Goal: Task Accomplishment & Management: Manage account settings

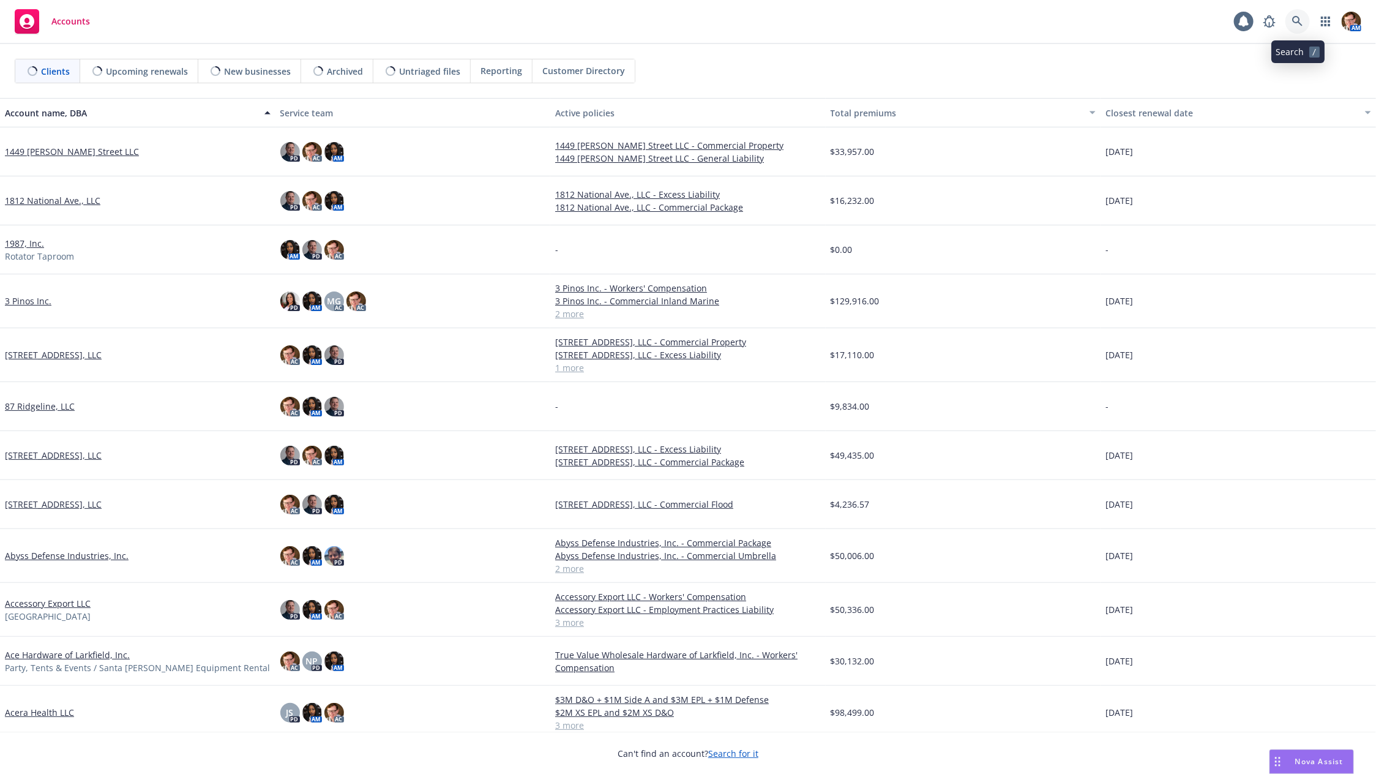
click at [1299, 21] on icon at bounding box center [1298, 21] width 10 height 10
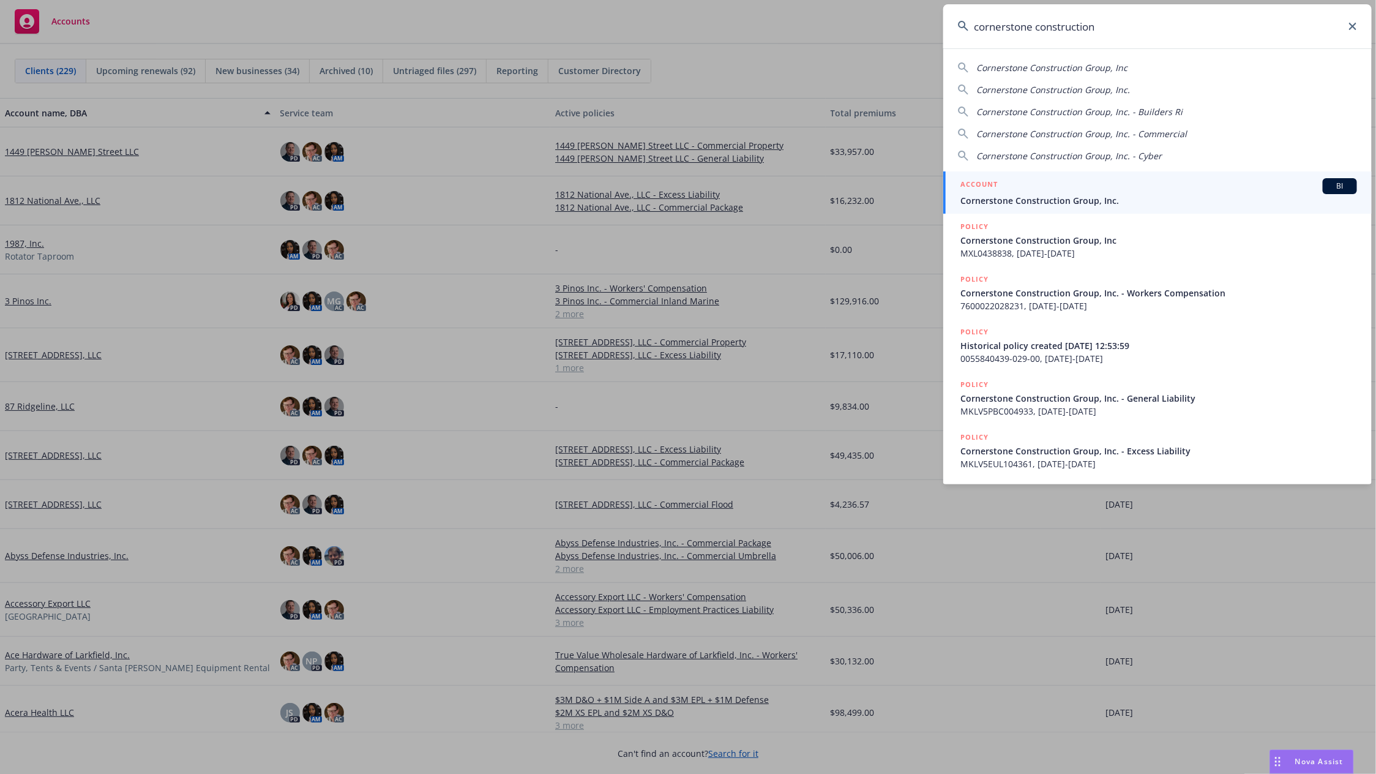
type input "cornerstone construction"
click at [1139, 187] on div "ACCOUNT BI" at bounding box center [1159, 186] width 397 height 16
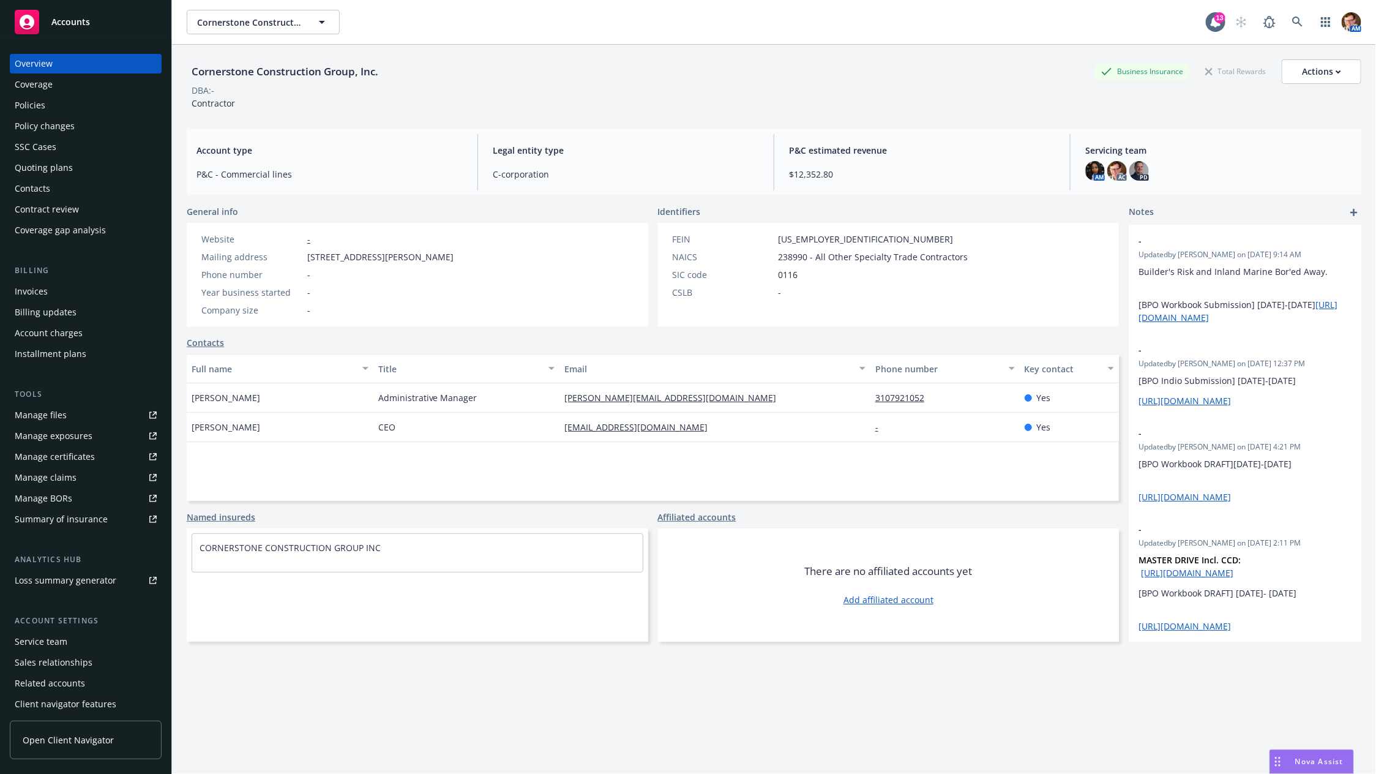
click at [51, 170] on div "Quoting plans" at bounding box center [44, 168] width 58 height 20
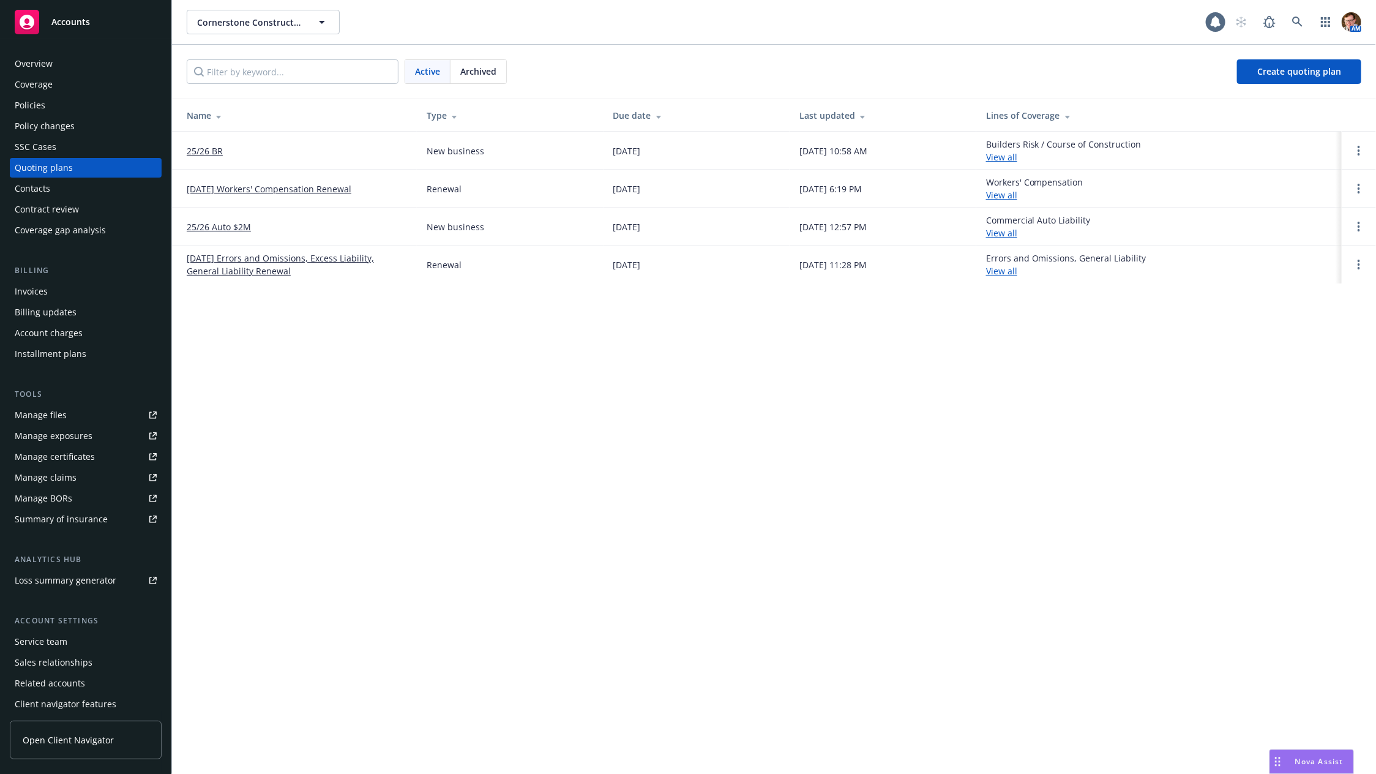
drag, startPoint x: 195, startPoint y: 146, endPoint x: 220, endPoint y: 144, distance: 25.2
click at [1302, 29] on link at bounding box center [1298, 22] width 24 height 24
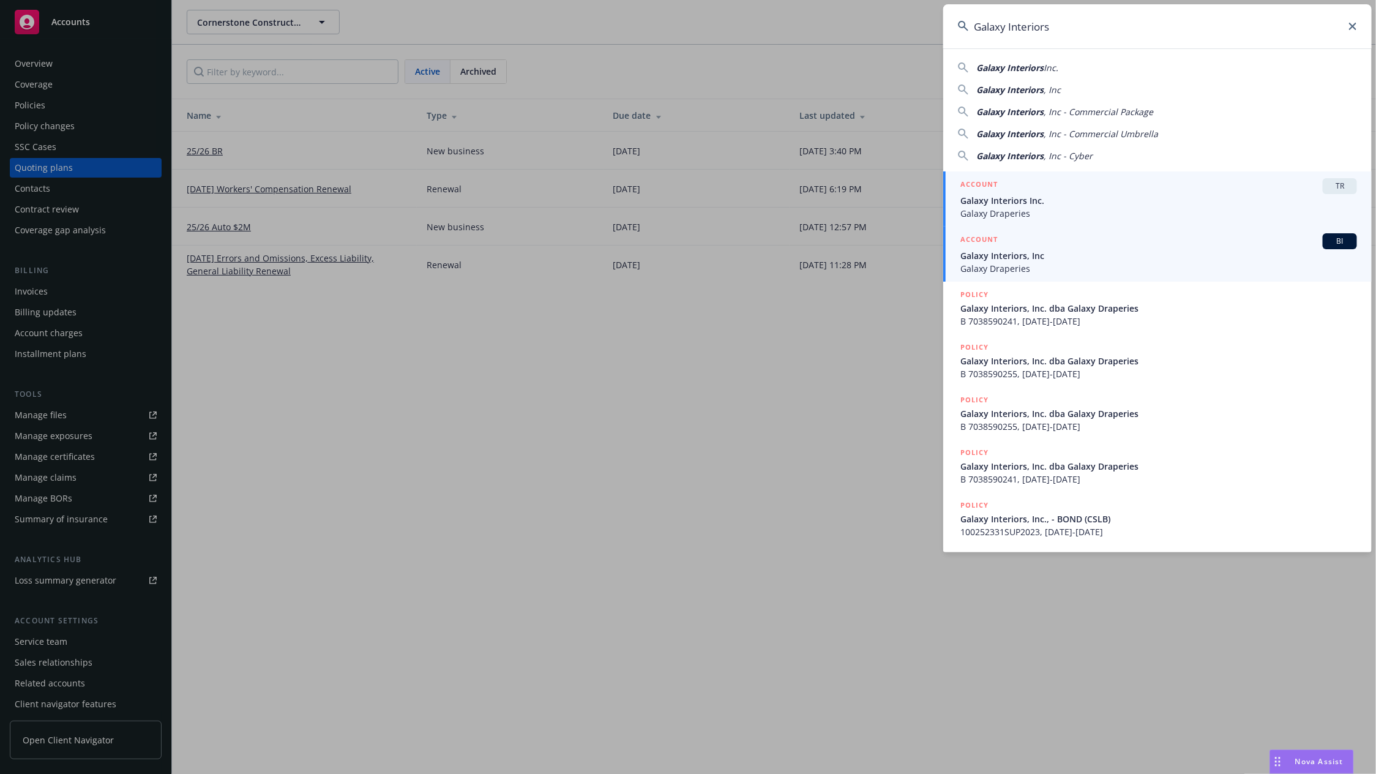
type input "Galaxy Interiors"
click at [1036, 253] on span "Galaxy Interiors, Inc" at bounding box center [1159, 255] width 397 height 13
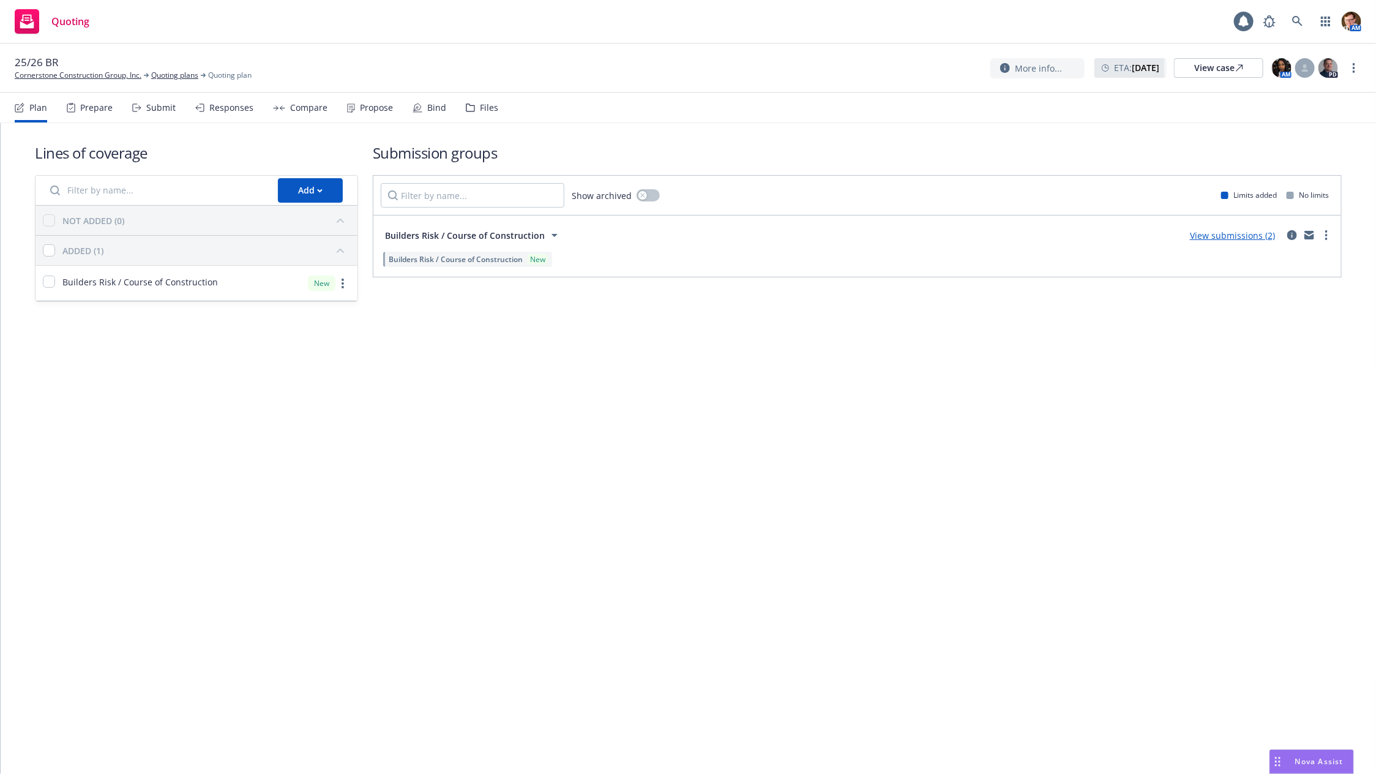
click at [261, 112] on div "Plan Prepare Submit Responses Compare Propose Bind Files" at bounding box center [257, 107] width 484 height 29
click at [231, 113] on div "Responses" at bounding box center [231, 108] width 44 height 10
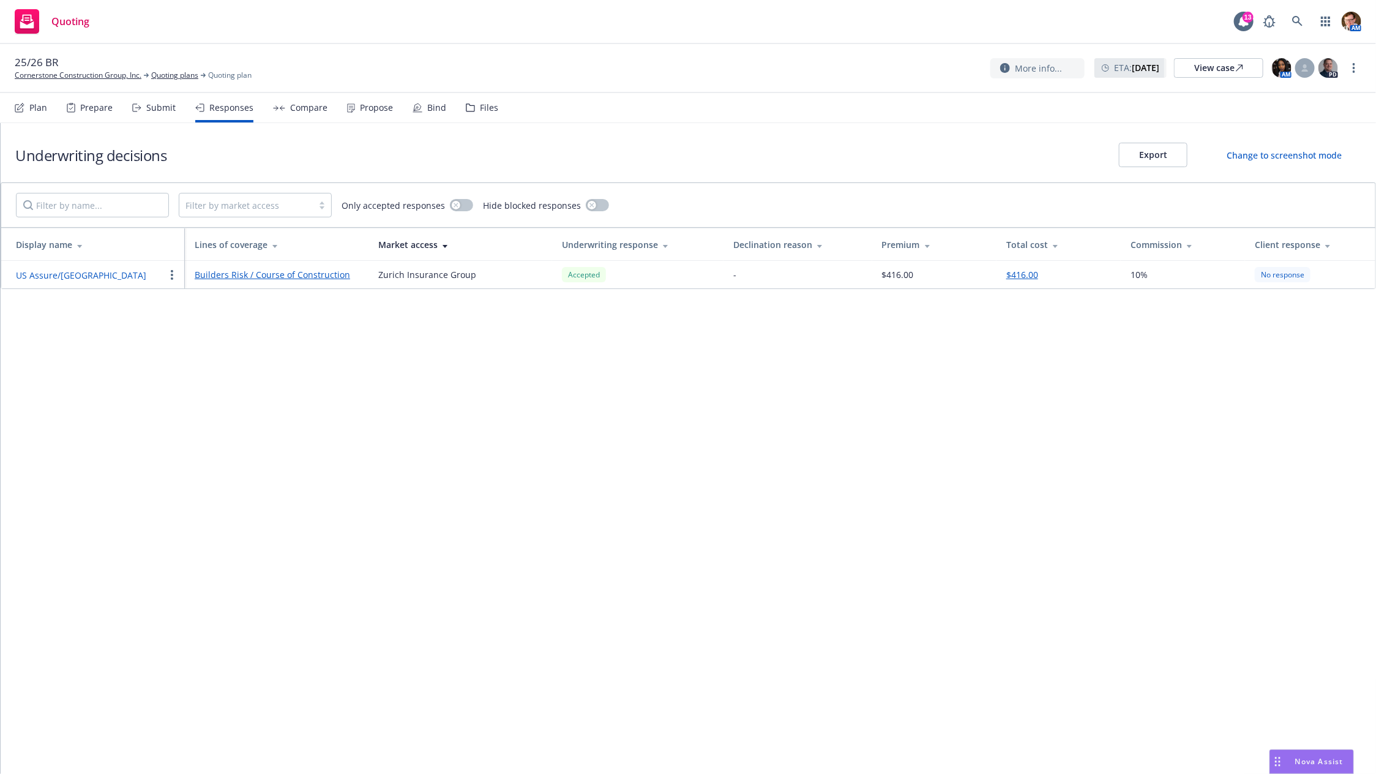
click at [290, 109] on div "Compare" at bounding box center [308, 108] width 37 height 10
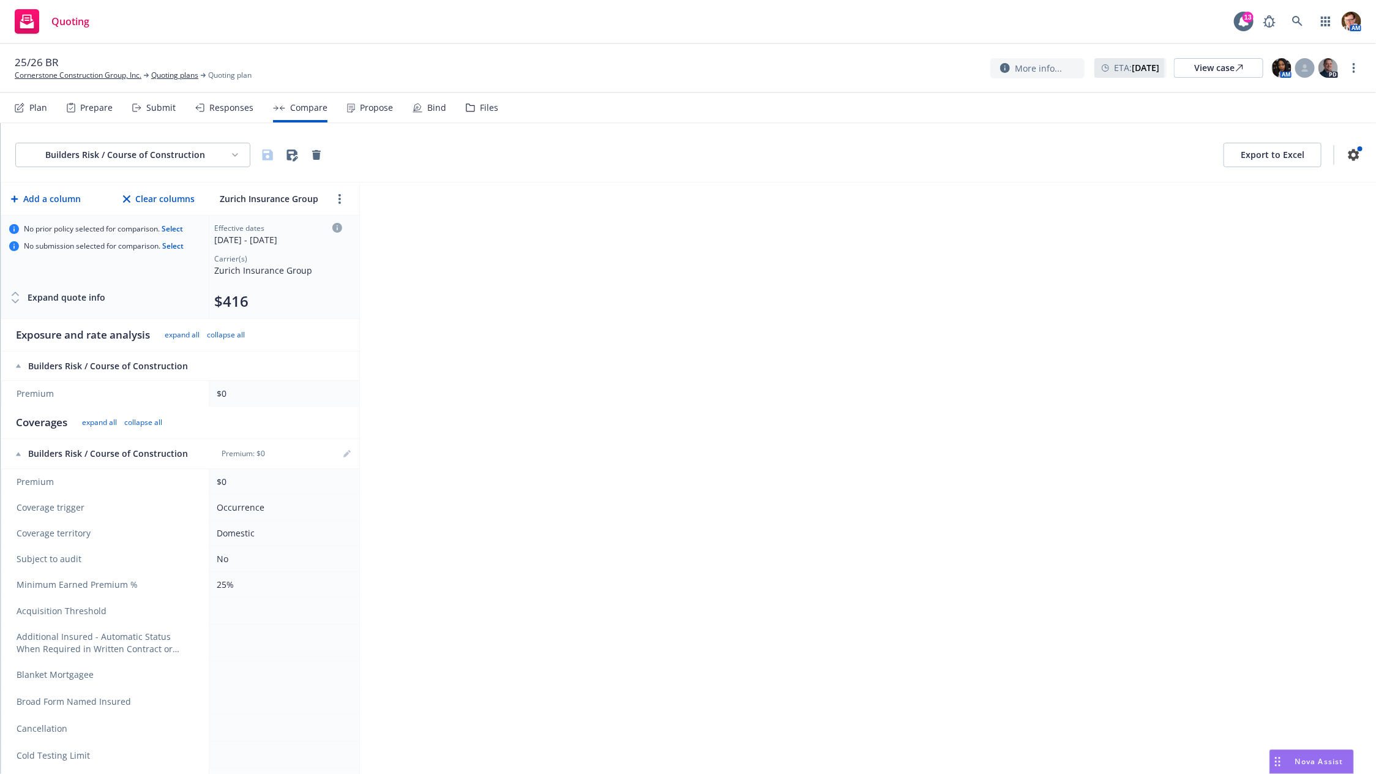
drag, startPoint x: 355, startPoint y: 111, endPoint x: 365, endPoint y: 113, distance: 10.6
click at [355, 111] on div "Propose" at bounding box center [370, 107] width 46 height 29
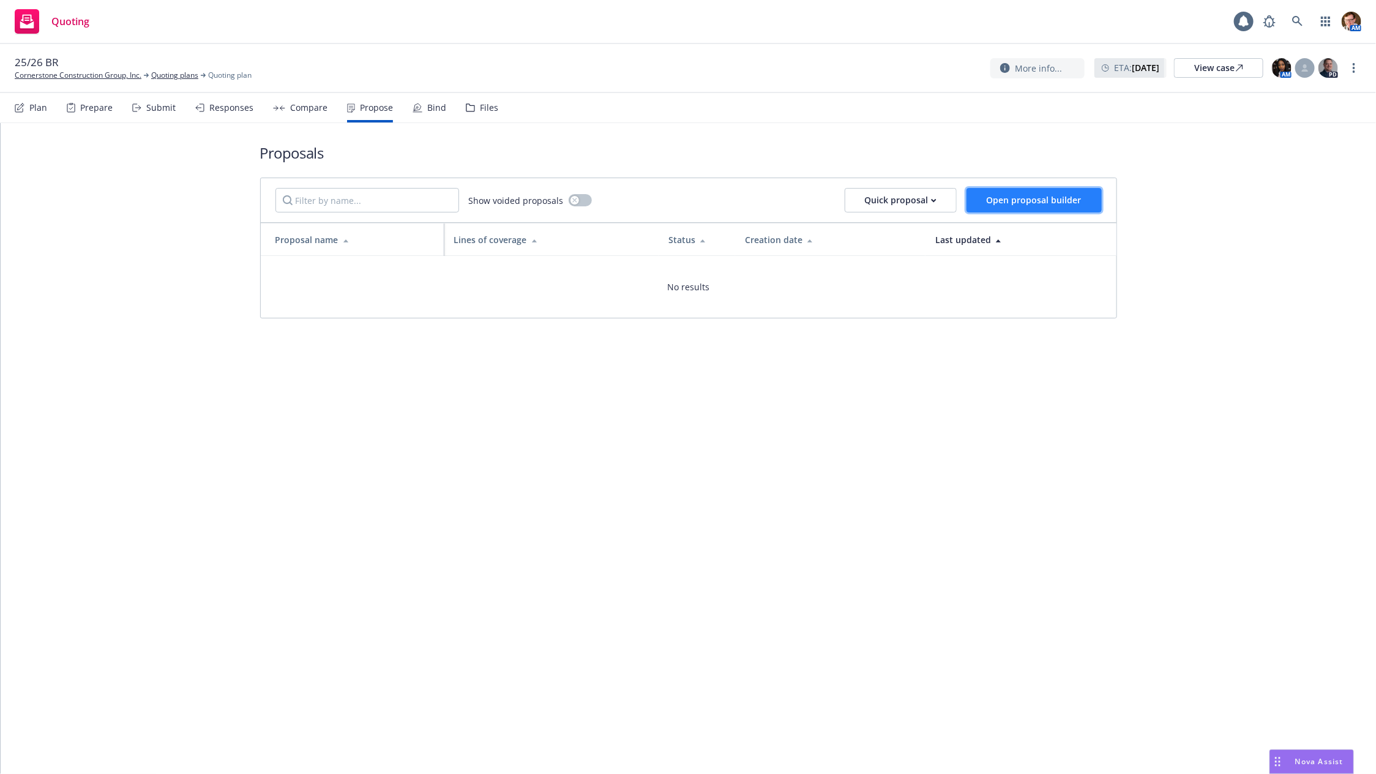
click at [1004, 204] on span "Open proposal builder" at bounding box center [1034, 200] width 95 height 12
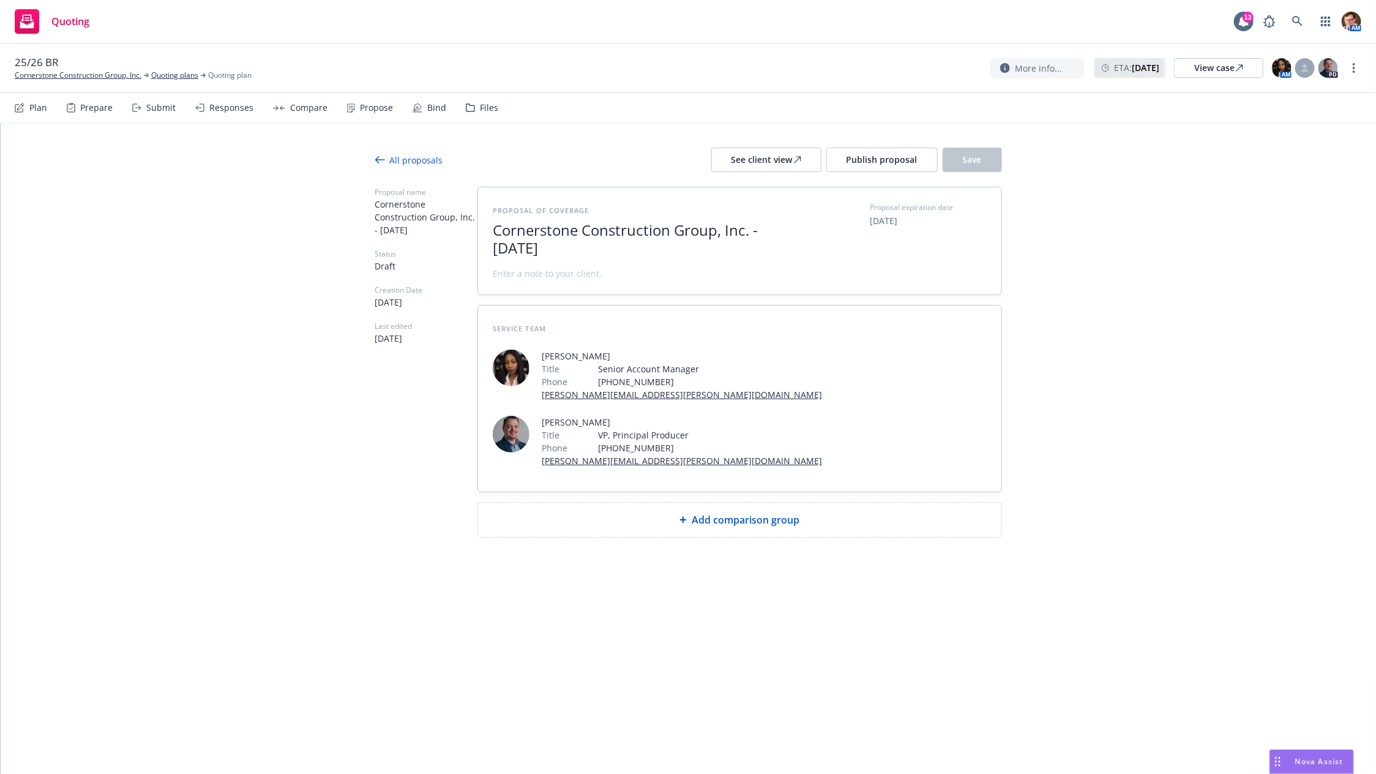
click at [569, 228] on span "Cornerstone Construction Group, Inc. - August 2025" at bounding box center [643, 240] width 300 height 36
click at [569, 227] on span "Cornerstone Construction Group, Inc. - August 2025" at bounding box center [643, 240] width 300 height 36
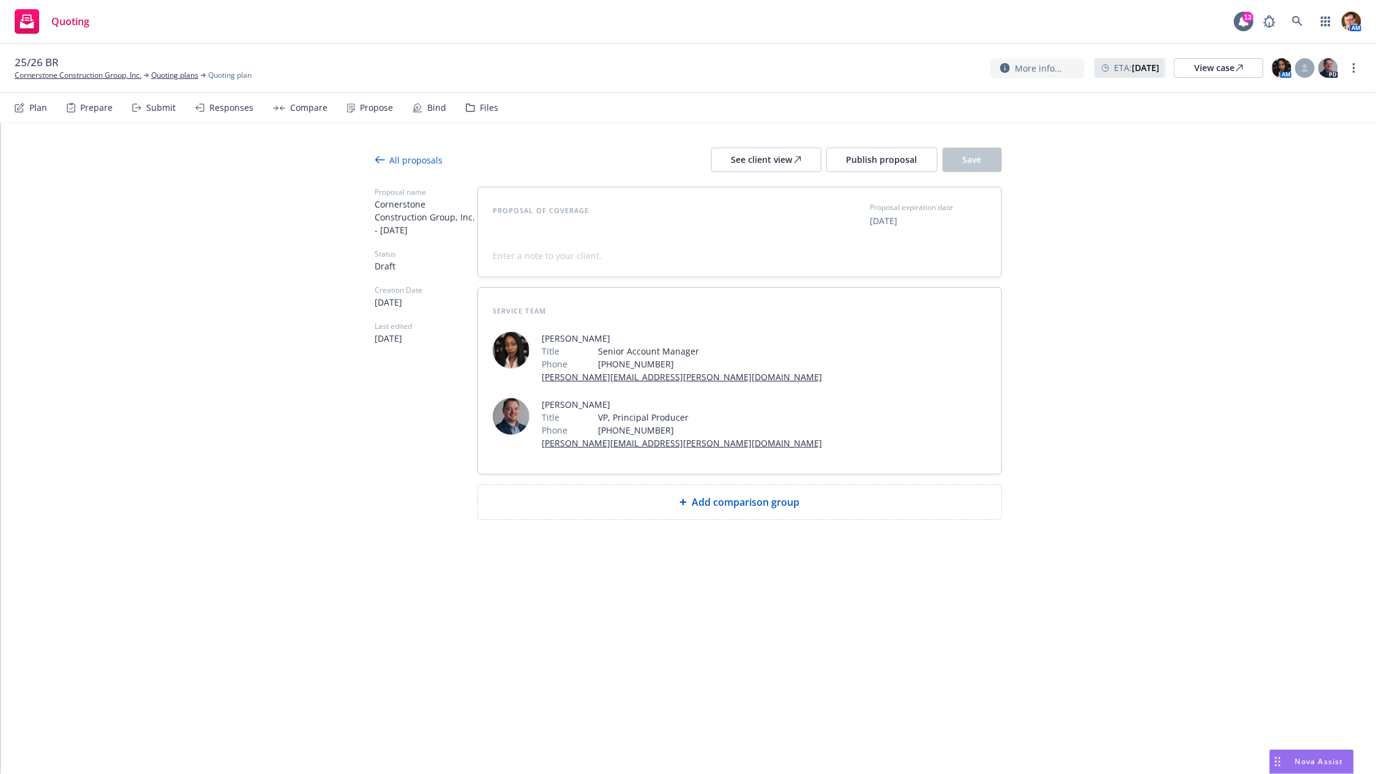
click at [591, 270] on div "Proposal of coverage Proposal expiration date 09/18/2025" at bounding box center [740, 231] width 524 height 89
click at [598, 266] on div "Proposal of coverage Proposal expiration date 09/18/2025" at bounding box center [740, 231] width 524 height 89
click at [574, 255] on span at bounding box center [547, 255] width 109 height 13
paste span
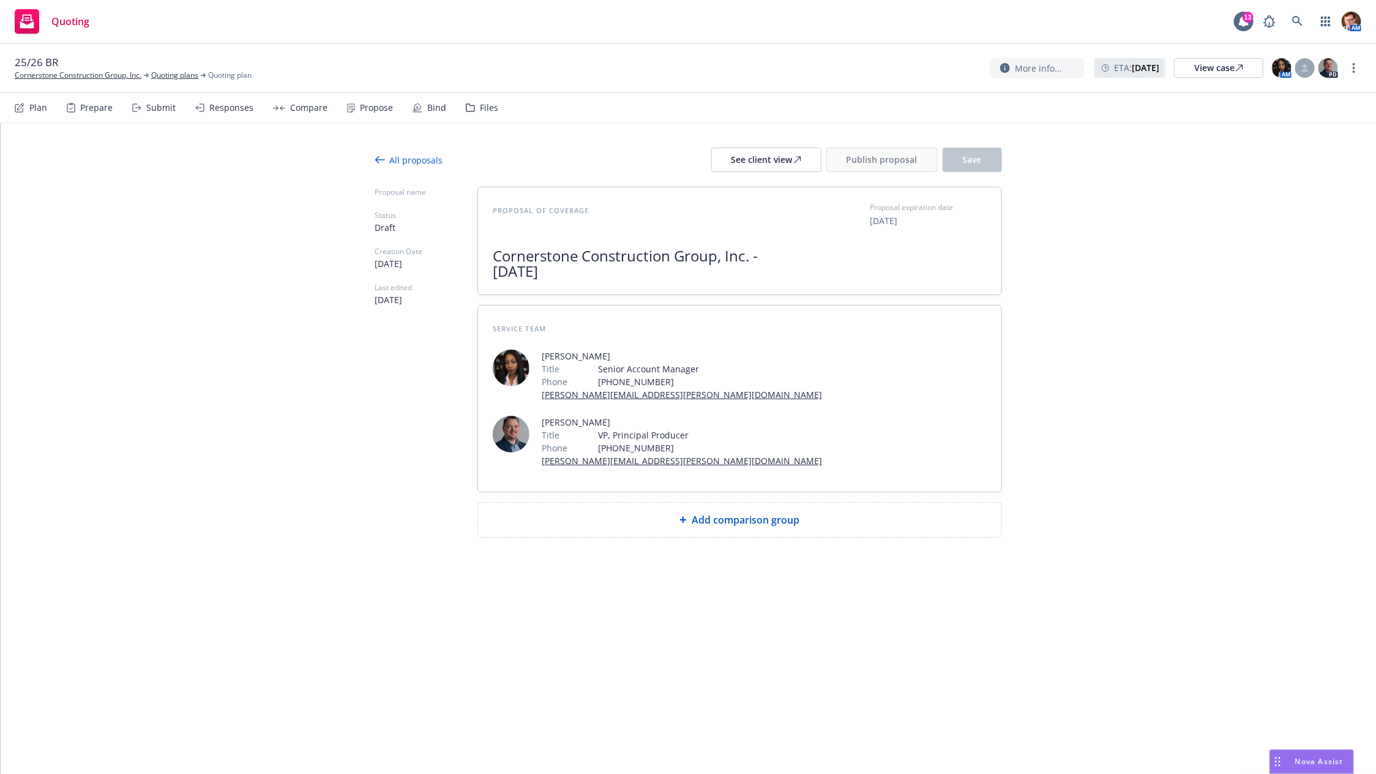
click at [566, 227] on span at bounding box center [643, 231] width 300 height 18
click at [783, 503] on div "Add comparison group" at bounding box center [740, 520] width 524 height 34
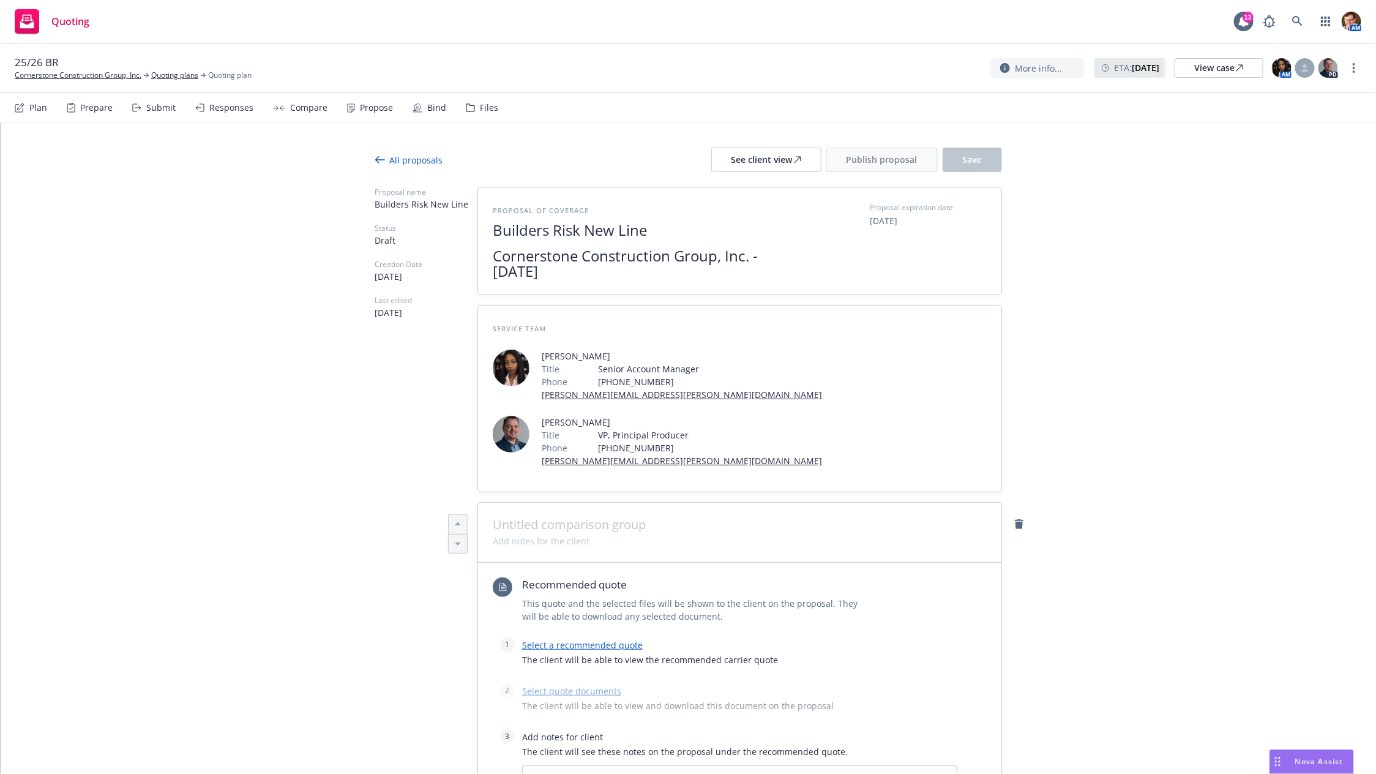
click at [586, 503] on div at bounding box center [740, 533] width 524 height 60
click at [577, 517] on span at bounding box center [740, 524] width 494 height 15
click at [558, 637] on div "Select a recommended quote The client will be able to view the recommended carr…" at bounding box center [739, 655] width 435 height 36
click at [569, 639] on link "Select a recommended quote" at bounding box center [582, 645] width 121 height 12
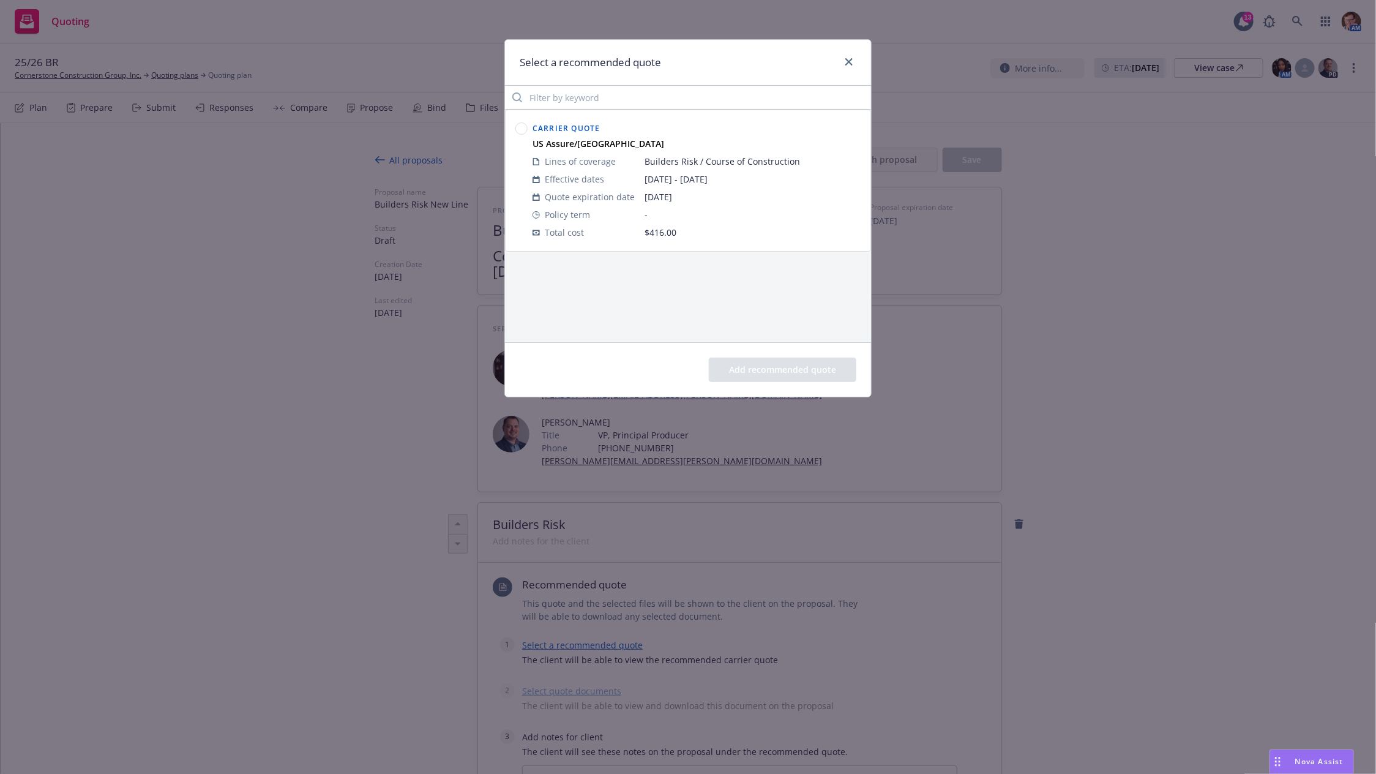
click at [513, 127] on div at bounding box center [521, 181] width 17 height 126
drag, startPoint x: 524, startPoint y: 124, endPoint x: 686, endPoint y: 260, distance: 211.3
click at [524, 124] on circle at bounding box center [522, 129] width 12 height 12
click at [754, 353] on div "Add recommended quote" at bounding box center [688, 369] width 366 height 54
click at [756, 381] on button "Add recommended quote" at bounding box center [783, 370] width 148 height 24
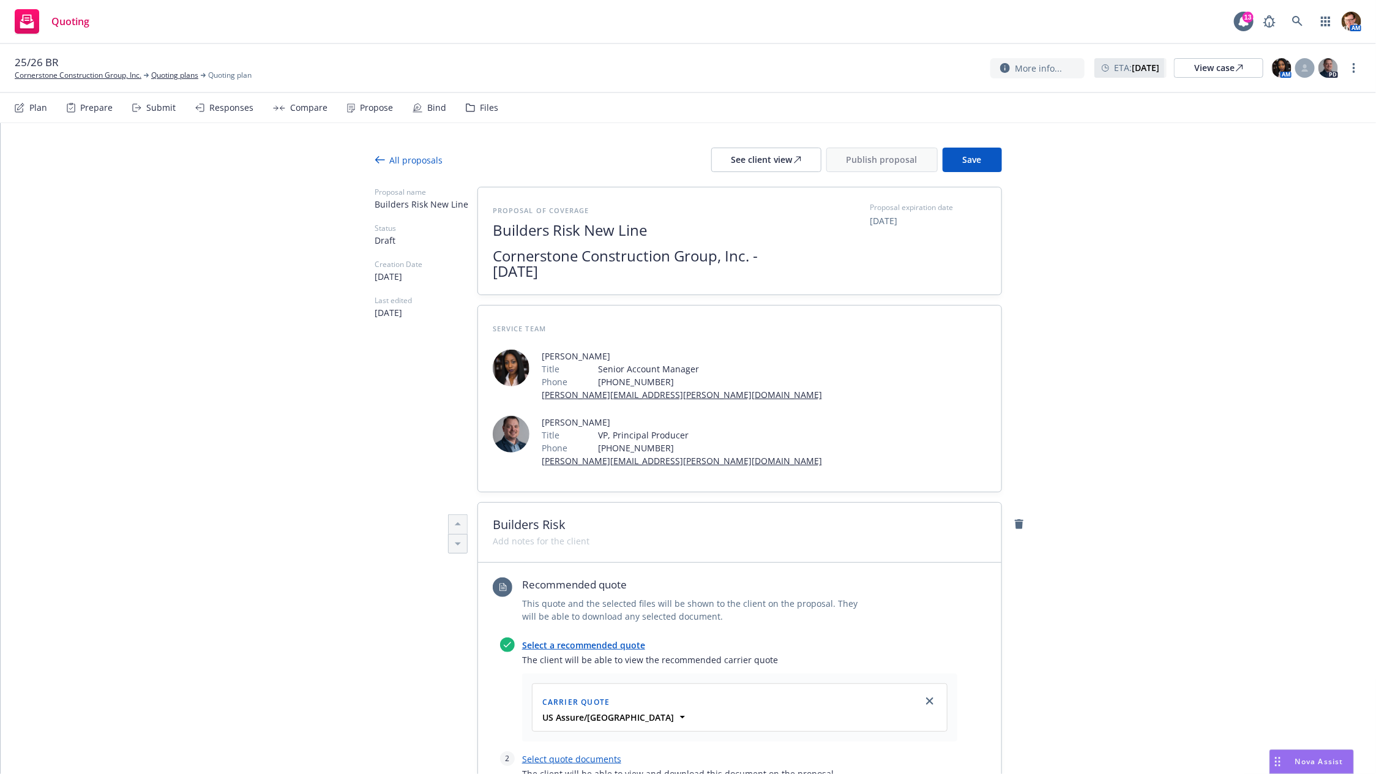
scroll to position [294, 0]
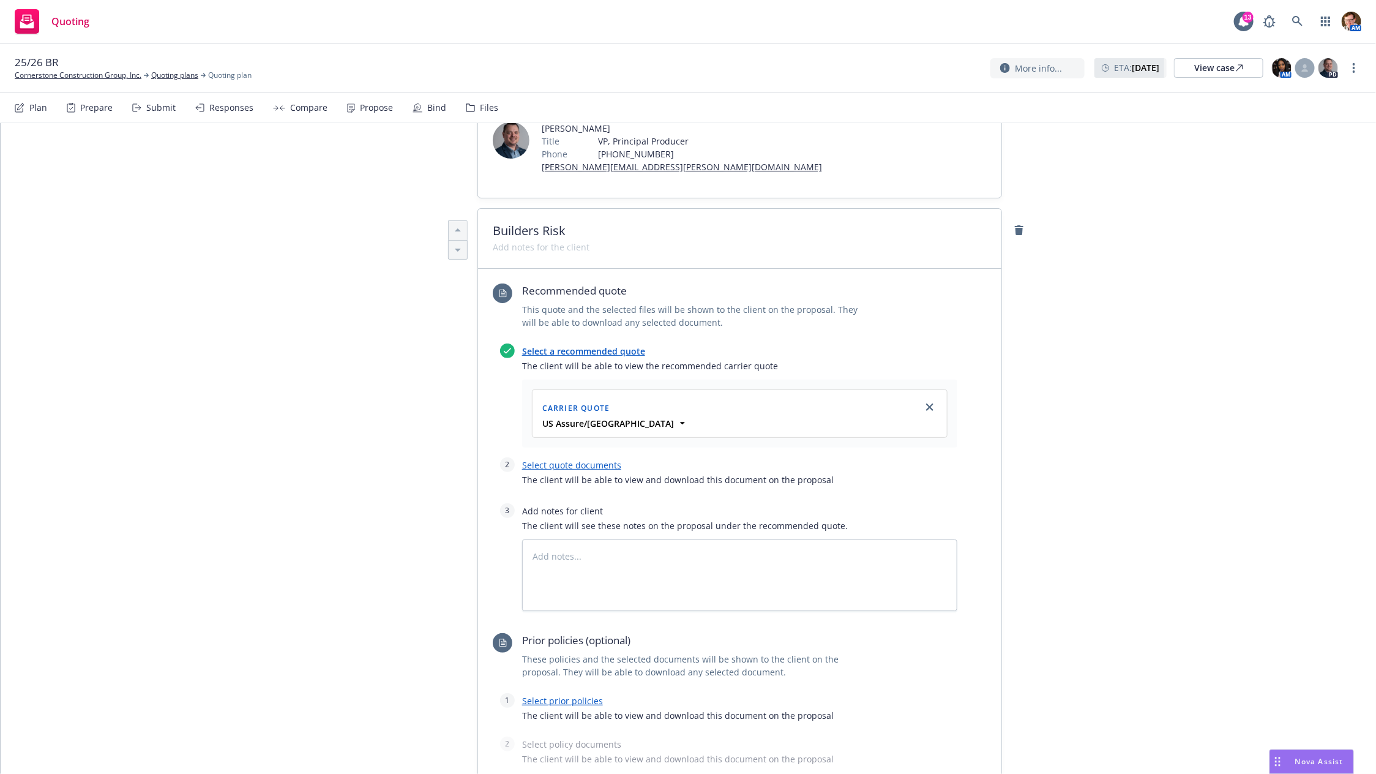
click at [566, 459] on link "Select quote documents" at bounding box center [571, 465] width 99 height 12
type textarea "x"
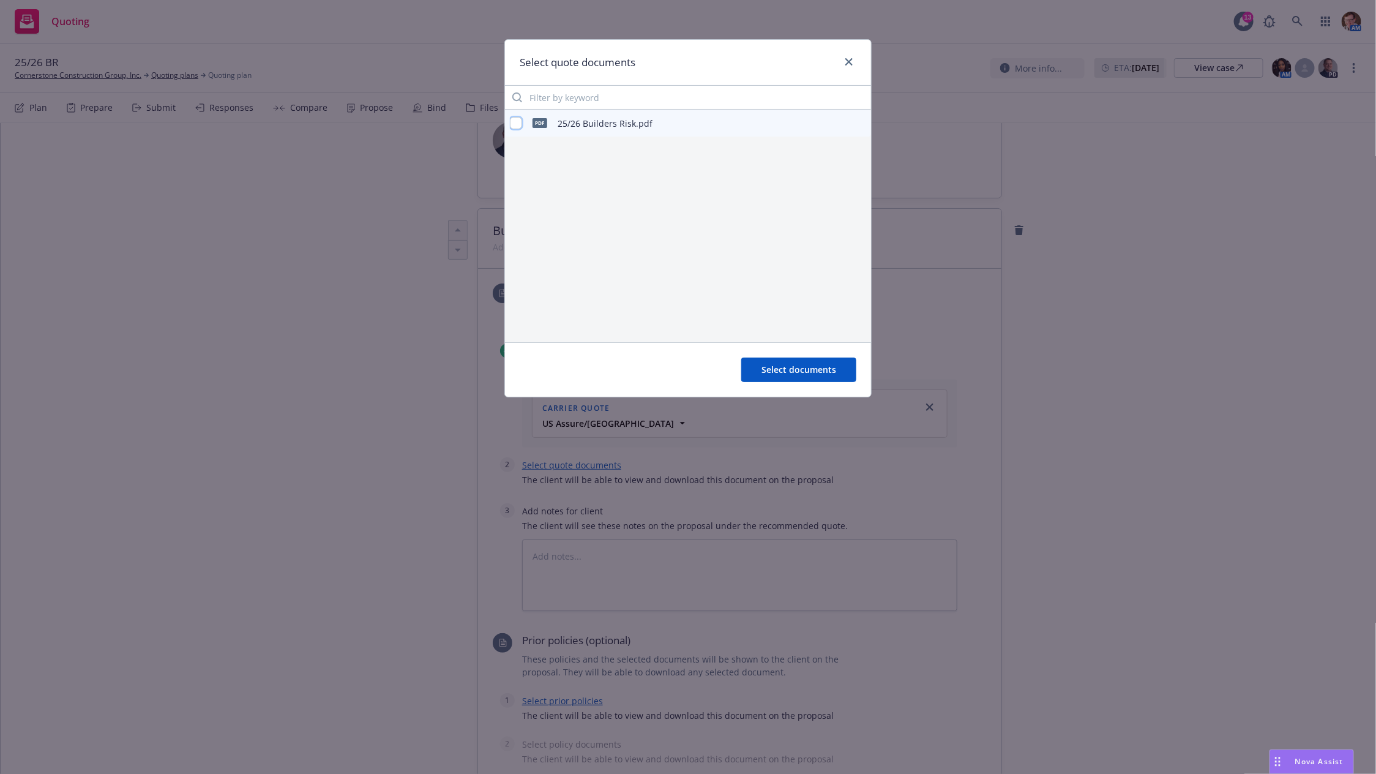
drag, startPoint x: 519, startPoint y: 124, endPoint x: 644, endPoint y: 203, distance: 147.8
click at [519, 124] on input "checkbox" at bounding box center [516, 123] width 12 height 12
checkbox input "true"
click at [796, 366] on span "Select documents" at bounding box center [799, 370] width 75 height 12
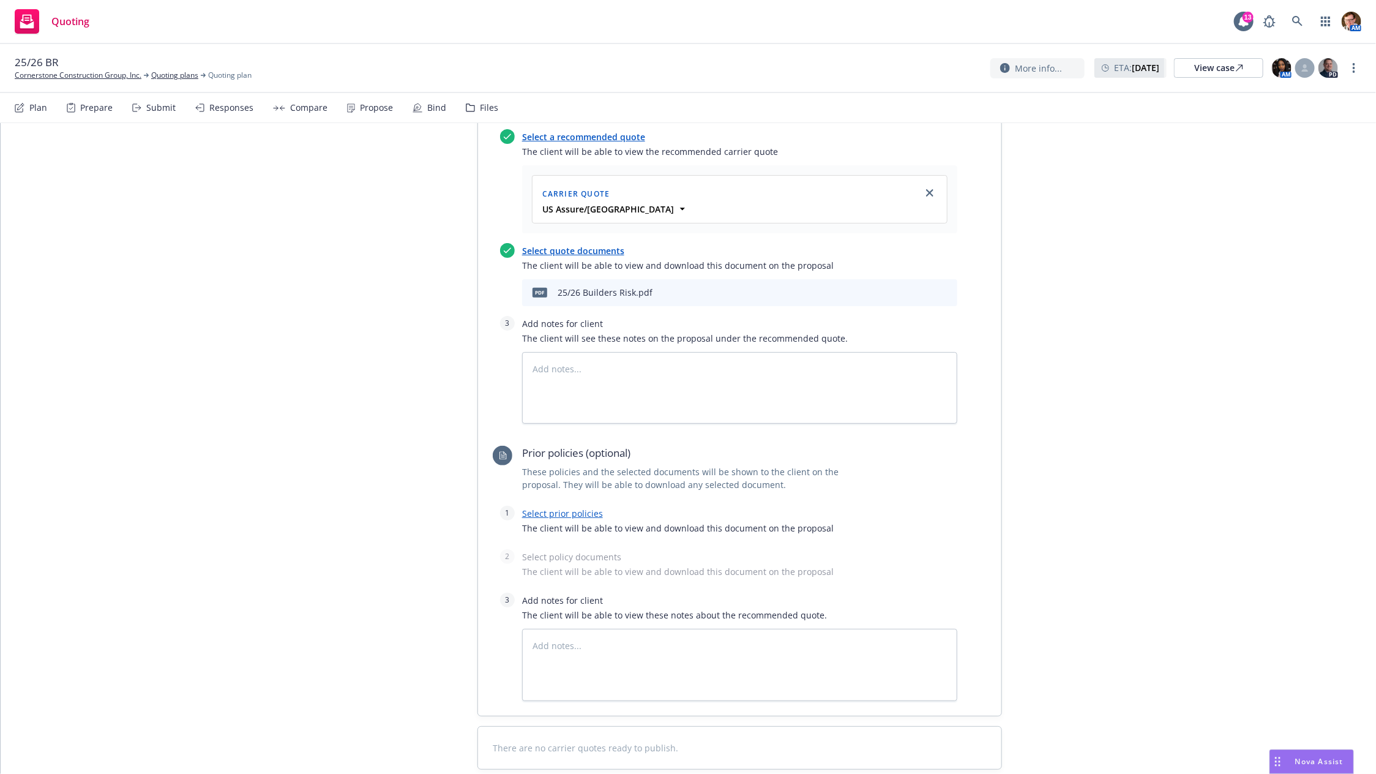
scroll to position [0, 0]
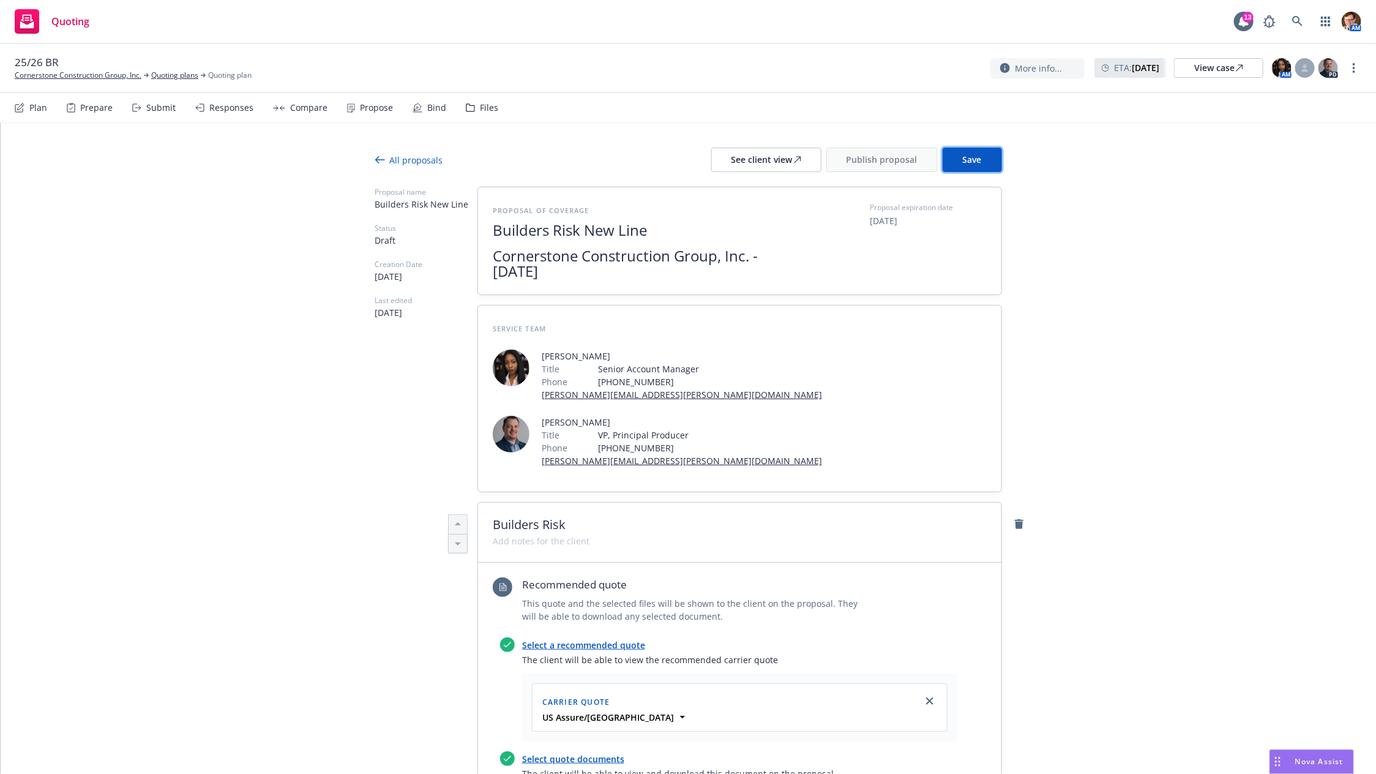
drag, startPoint x: 980, startPoint y: 153, endPoint x: 745, endPoint y: 159, distance: 234.6
click at [980, 152] on button "Save" at bounding box center [972, 160] width 59 height 24
drag, startPoint x: 749, startPoint y: 158, endPoint x: 1011, endPoint y: 147, distance: 262.3
click at [749, 158] on div "See client view" at bounding box center [767, 159] width 70 height 23
click at [1209, 77] on div "View case" at bounding box center [1219, 68] width 49 height 18
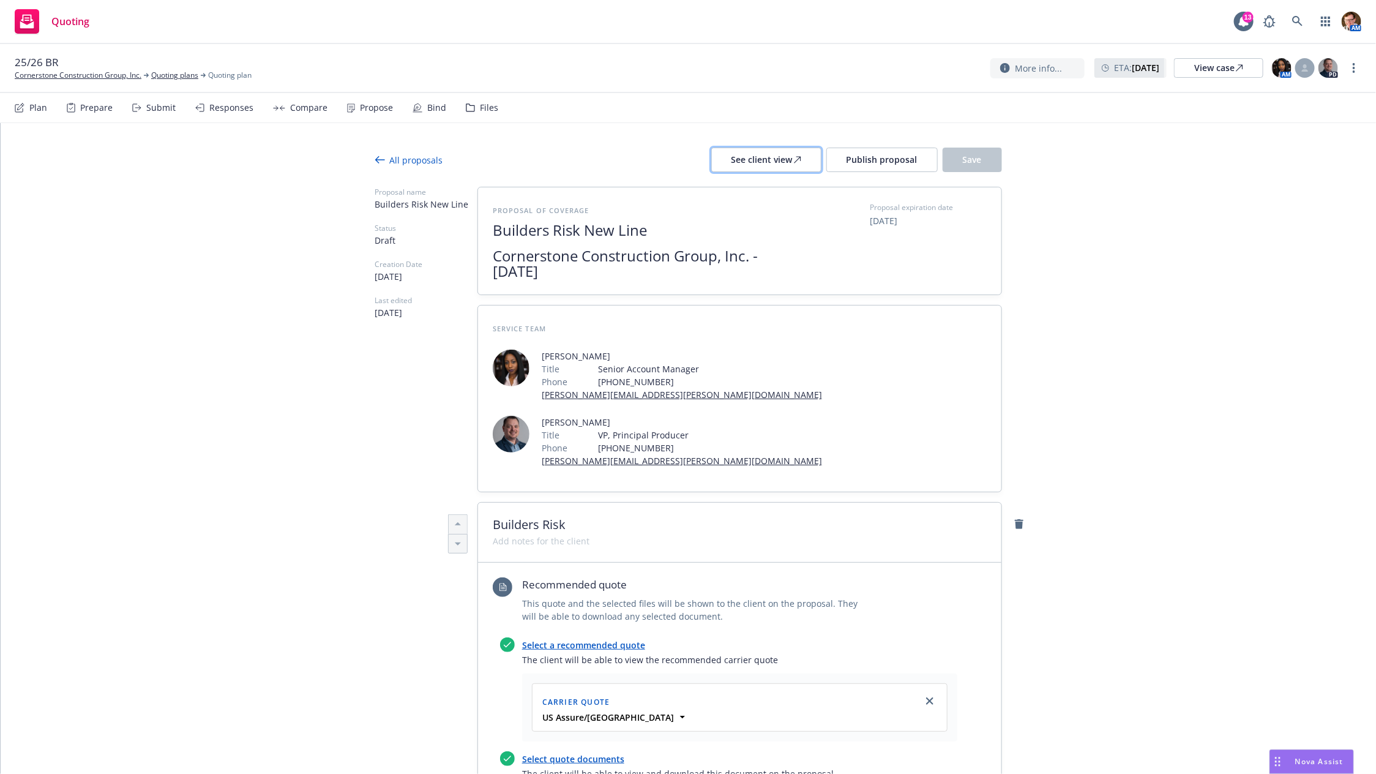
click at [787, 163] on div "See client view" at bounding box center [767, 159] width 70 height 23
type textarea "x"
click at [1305, 66] on icon at bounding box center [1306, 66] width 4 height 4
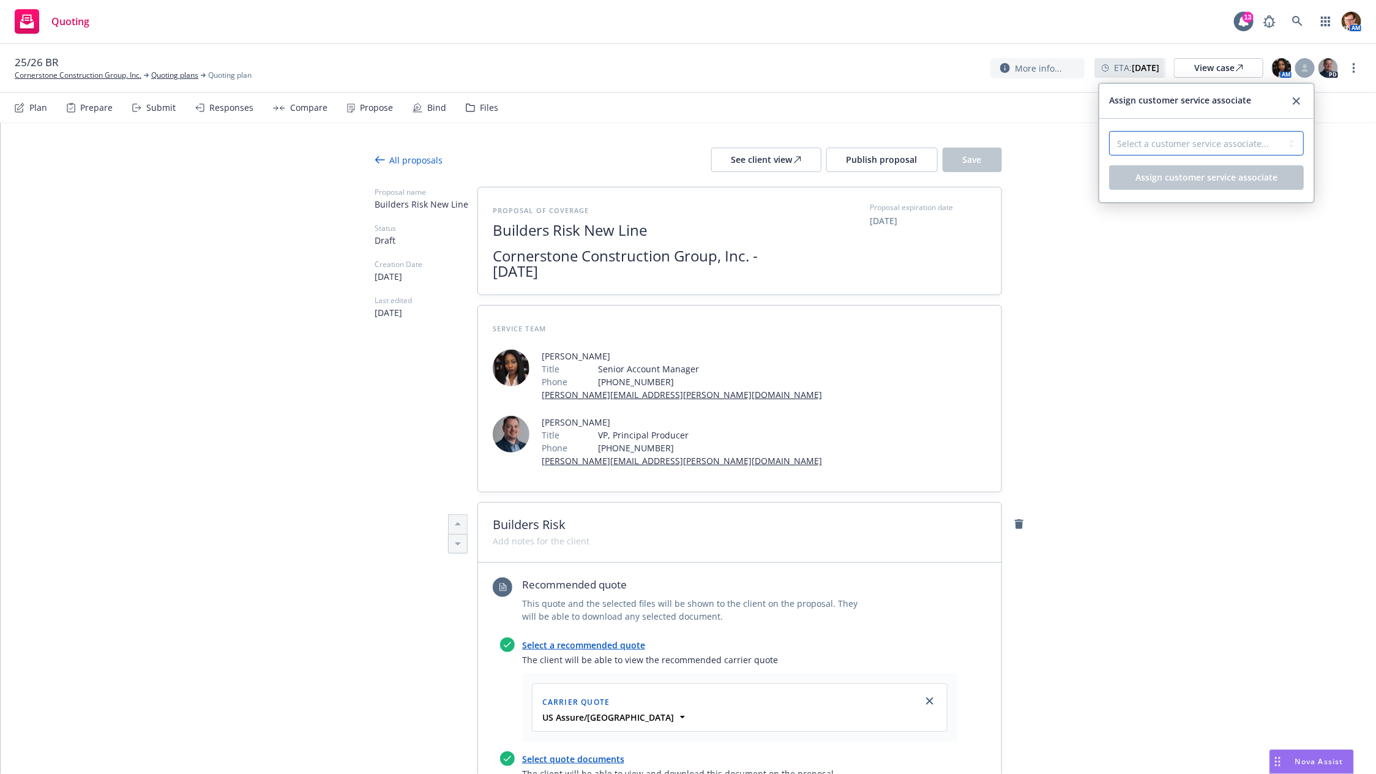
click at [1194, 138] on select "Select a customer service associate... Elliot Ivins" at bounding box center [1206, 143] width 195 height 24
select select "9059be8e-e333-4857-aacc-43aecff03b00"
click at [1109, 131] on select "Select a customer service associate... Elliot Ivins" at bounding box center [1206, 143] width 195 height 24
click at [1180, 173] on span "Assign customer service associate" at bounding box center [1207, 177] width 142 height 12
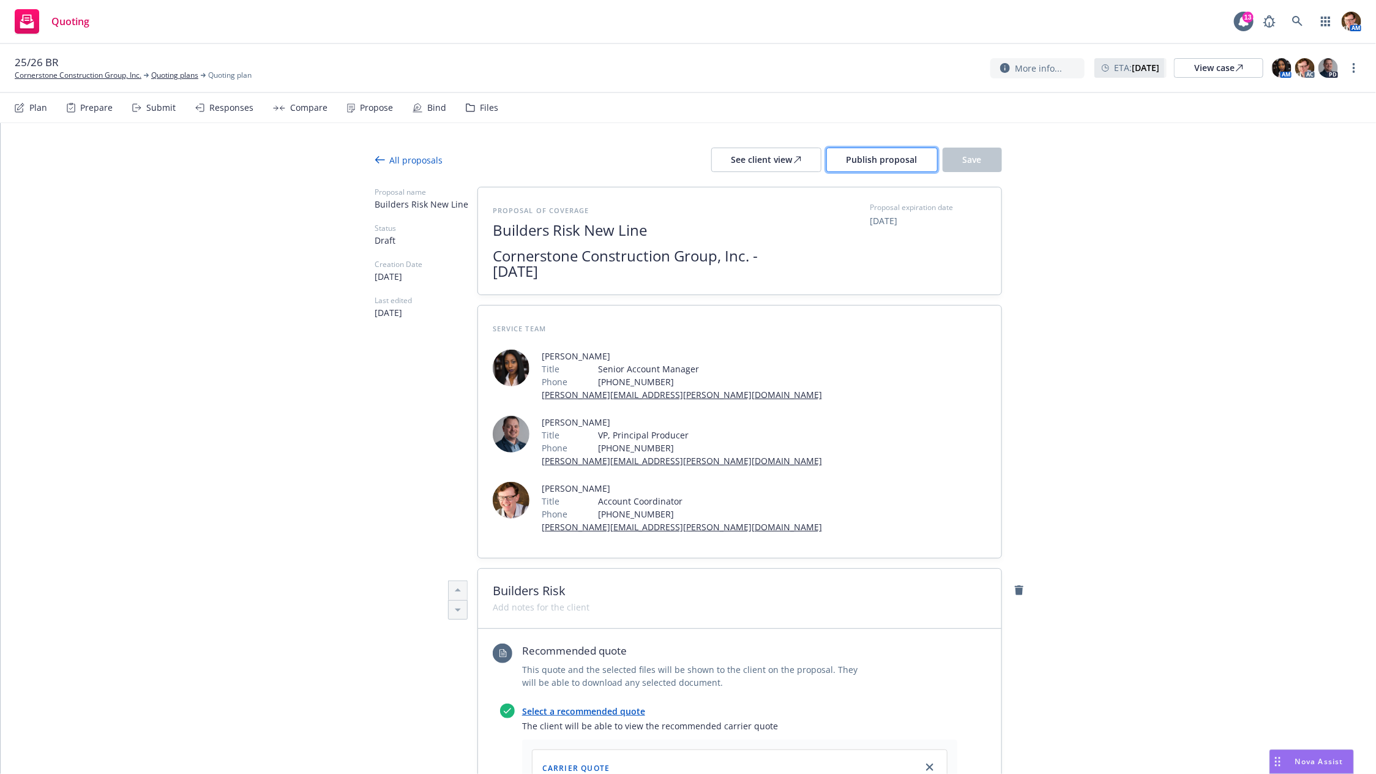
click at [855, 160] on span "Publish proposal" at bounding box center [882, 160] width 71 height 12
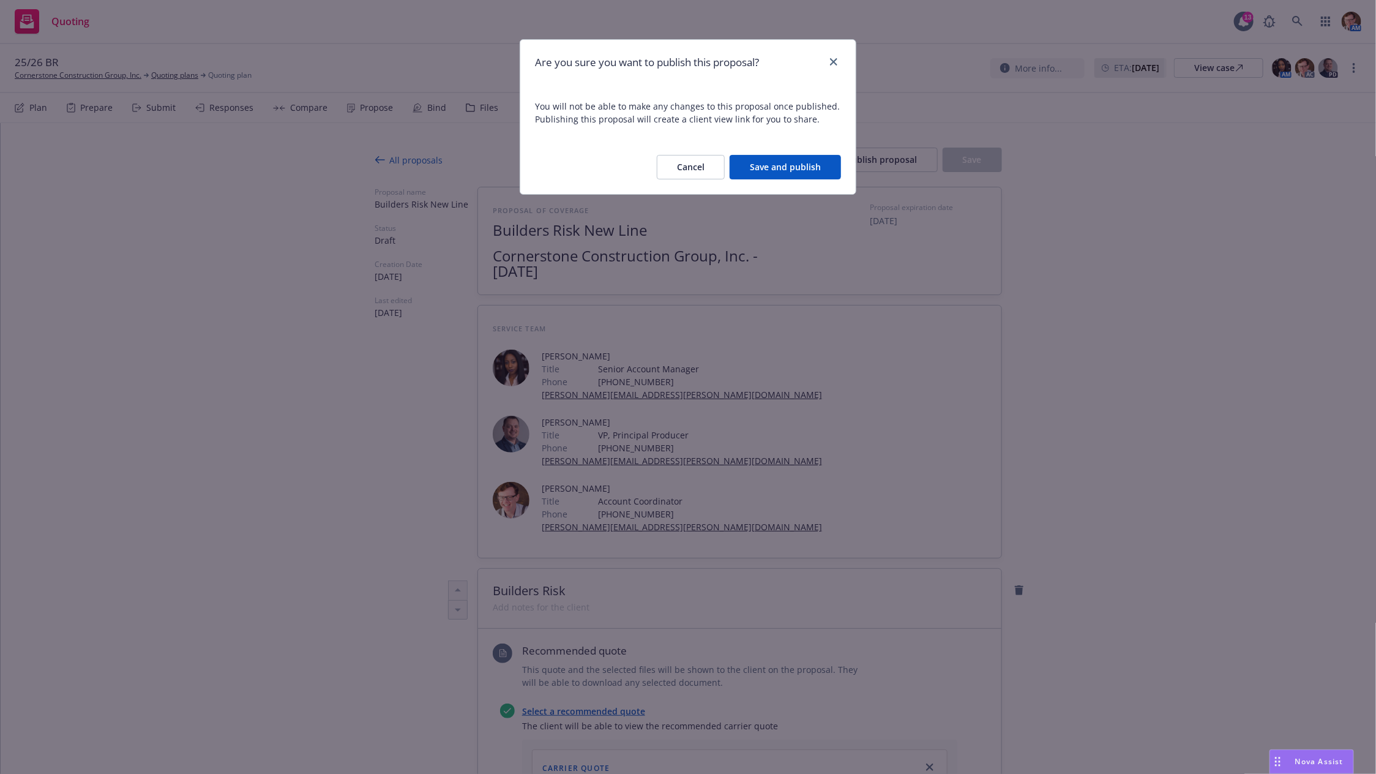
click at [786, 173] on button "Save and publish" at bounding box center [785, 167] width 111 height 24
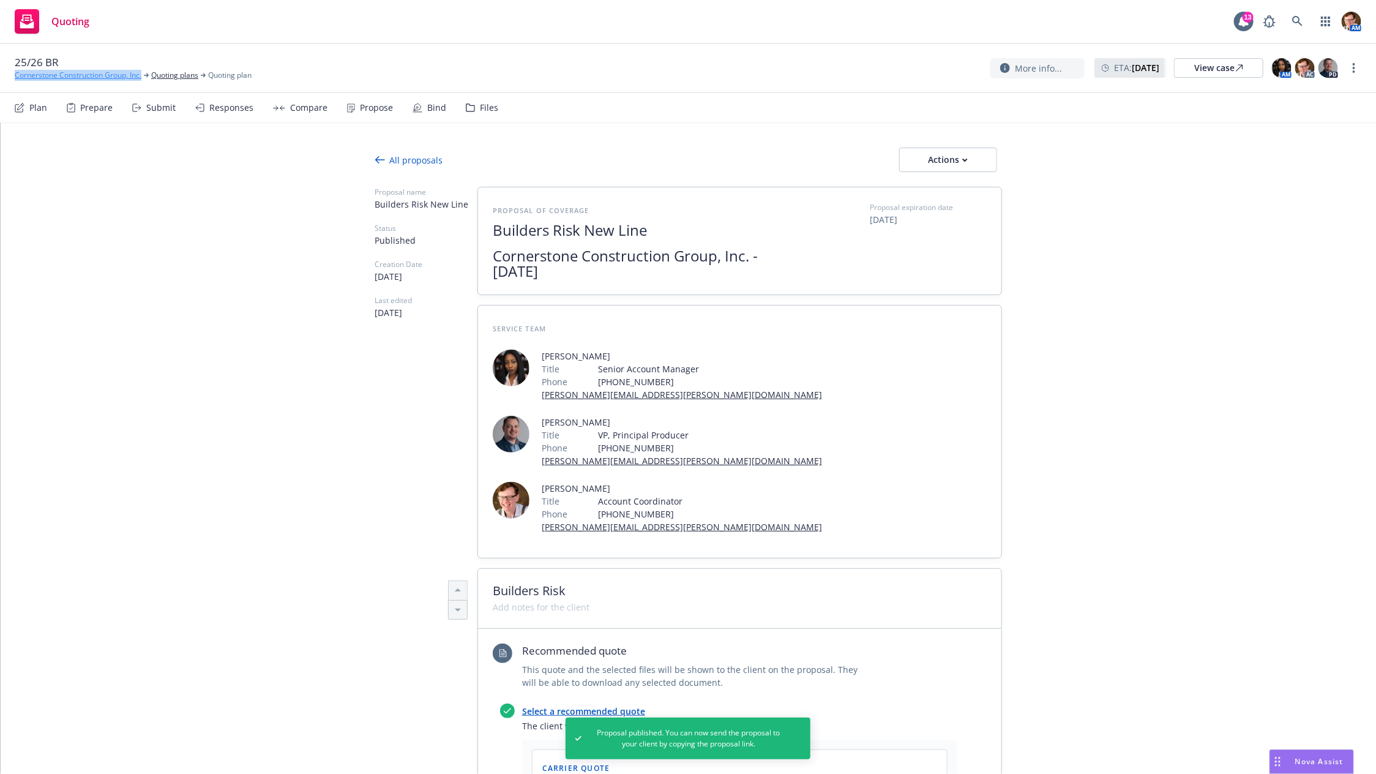
copy link "Cornerstone Construction Group, Inc."
drag, startPoint x: 932, startPoint y: 162, endPoint x: 934, endPoint y: 170, distance: 7.6
click at [932, 162] on div "Actions" at bounding box center [949, 159] width 58 height 23
drag, startPoint x: 408, startPoint y: 96, endPoint x: 343, endPoint y: 0, distance: 115.5
click at [408, 96] on div "Plan Prepare Submit Responses Compare Propose Bind Files" at bounding box center [257, 107] width 484 height 29
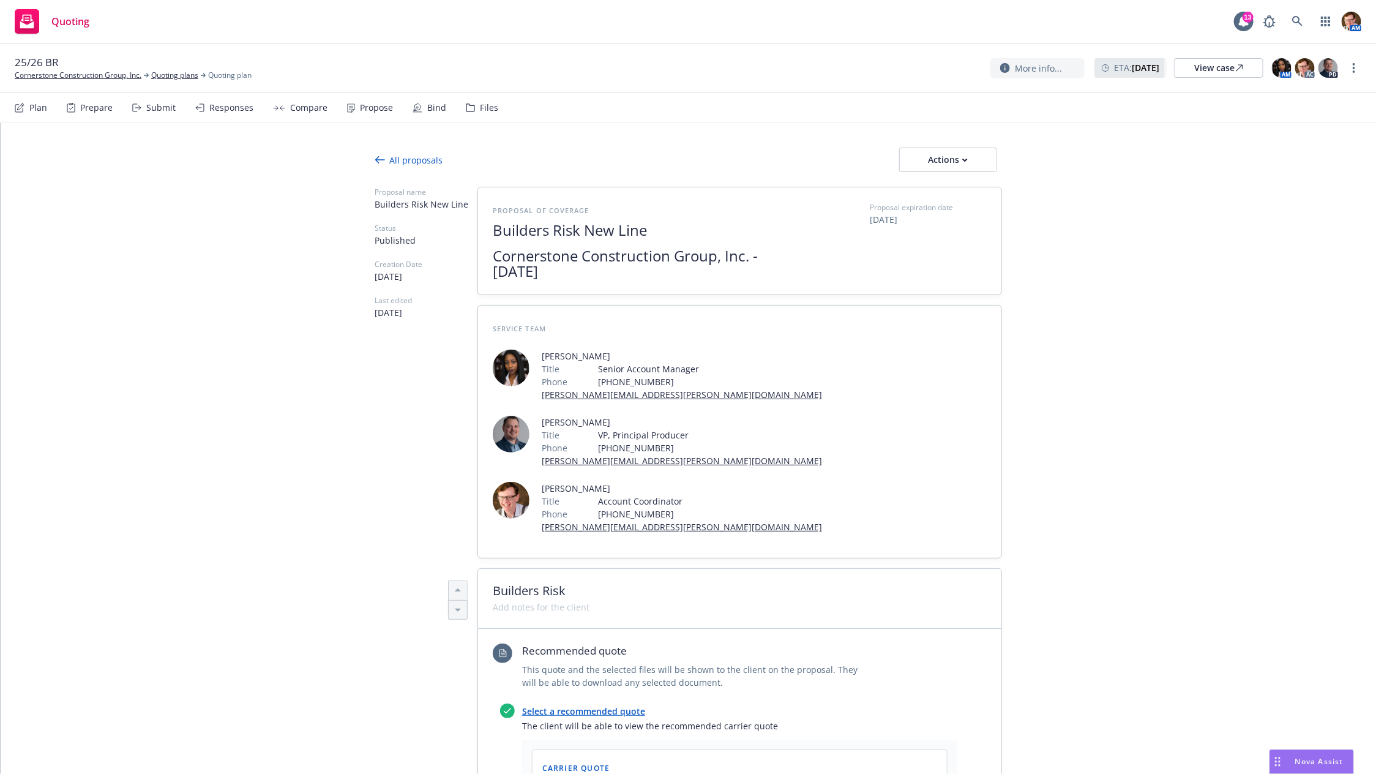
click at [1345, 62] on div "More info... ETA : August 22, 2025 View case AM AC PD" at bounding box center [1176, 68] width 371 height 22
click at [1353, 67] on icon "more" at bounding box center [1354, 68] width 2 height 10
drag, startPoint x: 1310, startPoint y: 96, endPoint x: 1255, endPoint y: 110, distance: 56.4
click at [1310, 96] on link "Copy logging email" at bounding box center [1293, 93] width 137 height 24
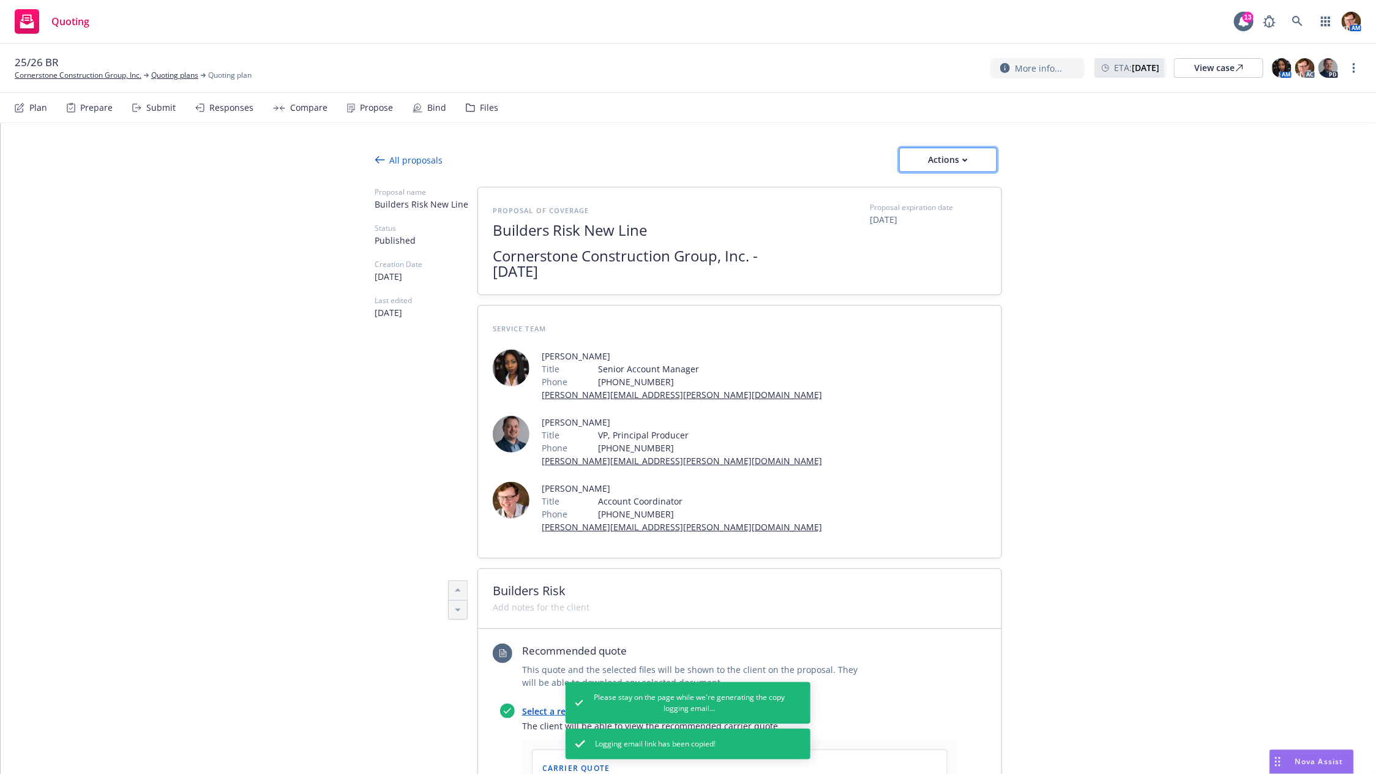
click at [959, 162] on div "Actions" at bounding box center [949, 159] width 58 height 23
drag, startPoint x: 1117, startPoint y: 272, endPoint x: 1072, endPoint y: 280, distance: 45.5
click at [1117, 271] on div "All proposals Actions Proposal name Builders Risk New Line Status Published Cre…" at bounding box center [689, 770] width 1376 height 1294
click at [940, 162] on div "Actions" at bounding box center [949, 159] width 58 height 23
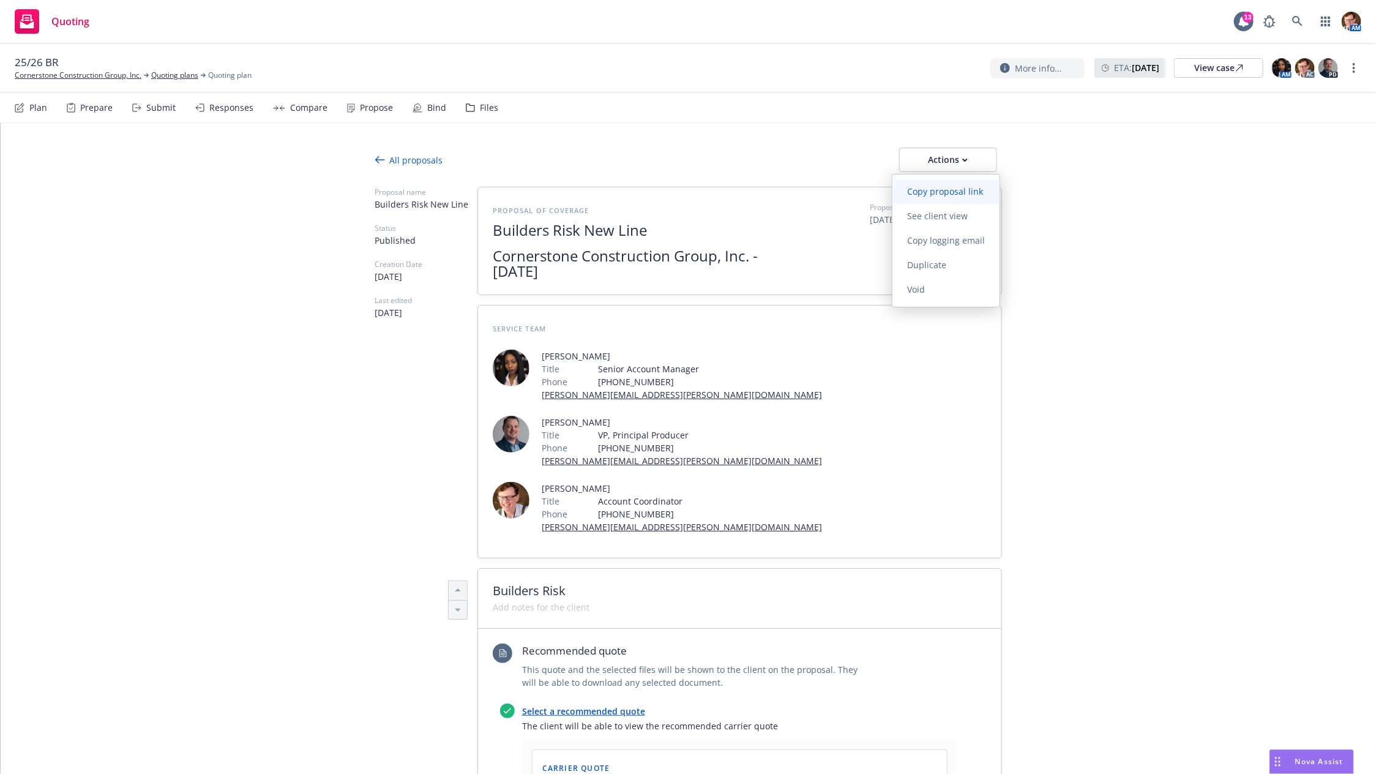
click at [977, 187] on span "Copy proposal link" at bounding box center [945, 192] width 105 height 12
click at [1146, 273] on div "All proposals Actions Proposal name Builders Risk New Line Status Published Cre…" at bounding box center [689, 770] width 1376 height 1294
drag, startPoint x: 940, startPoint y: 149, endPoint x: 940, endPoint y: 170, distance: 21.4
click at [940, 148] on div "Actions" at bounding box center [949, 159] width 58 height 23
click at [940, 186] on span "Copy proposal link" at bounding box center [945, 192] width 105 height 12
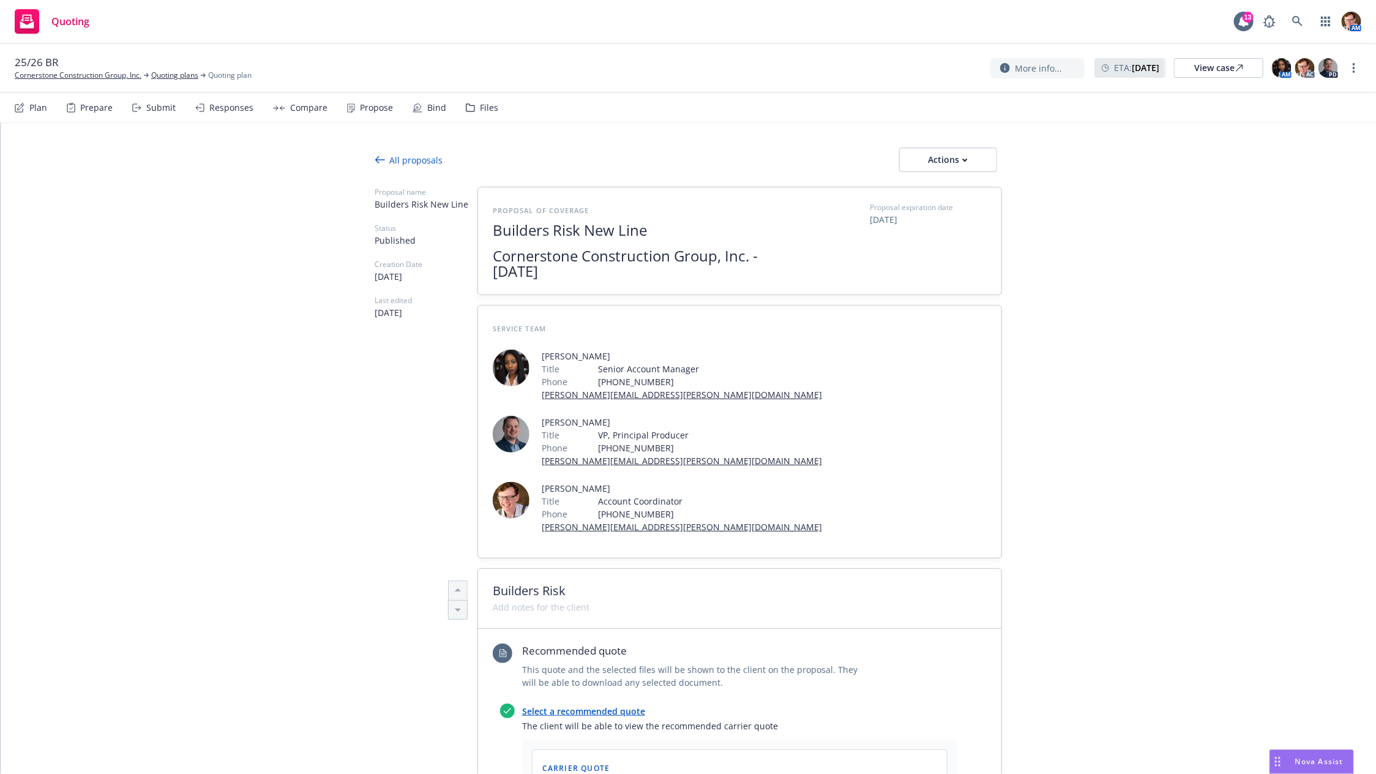
click at [357, 113] on div "Propose" at bounding box center [370, 107] width 46 height 29
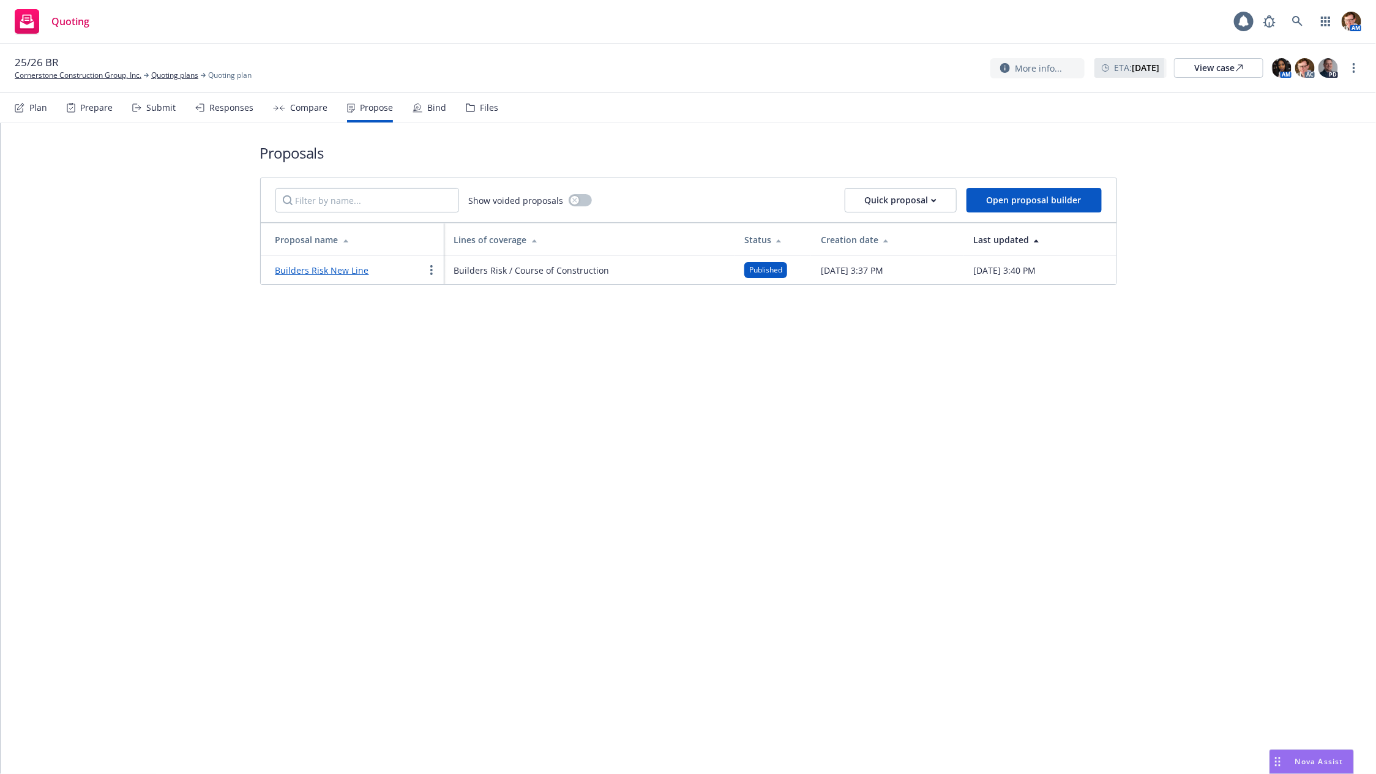
click at [301, 271] on link "Builders Risk New Line" at bounding box center [323, 271] width 94 height 12
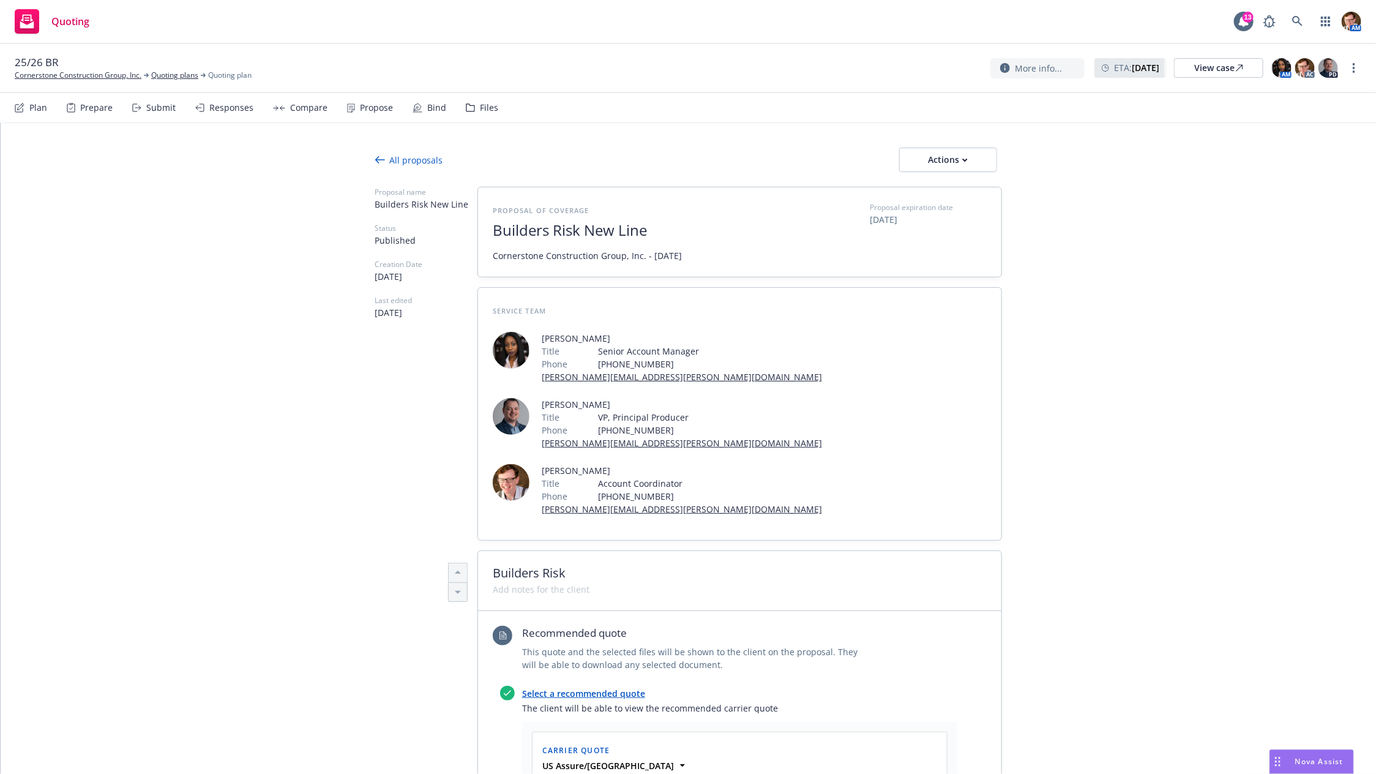
scroll to position [103, 0]
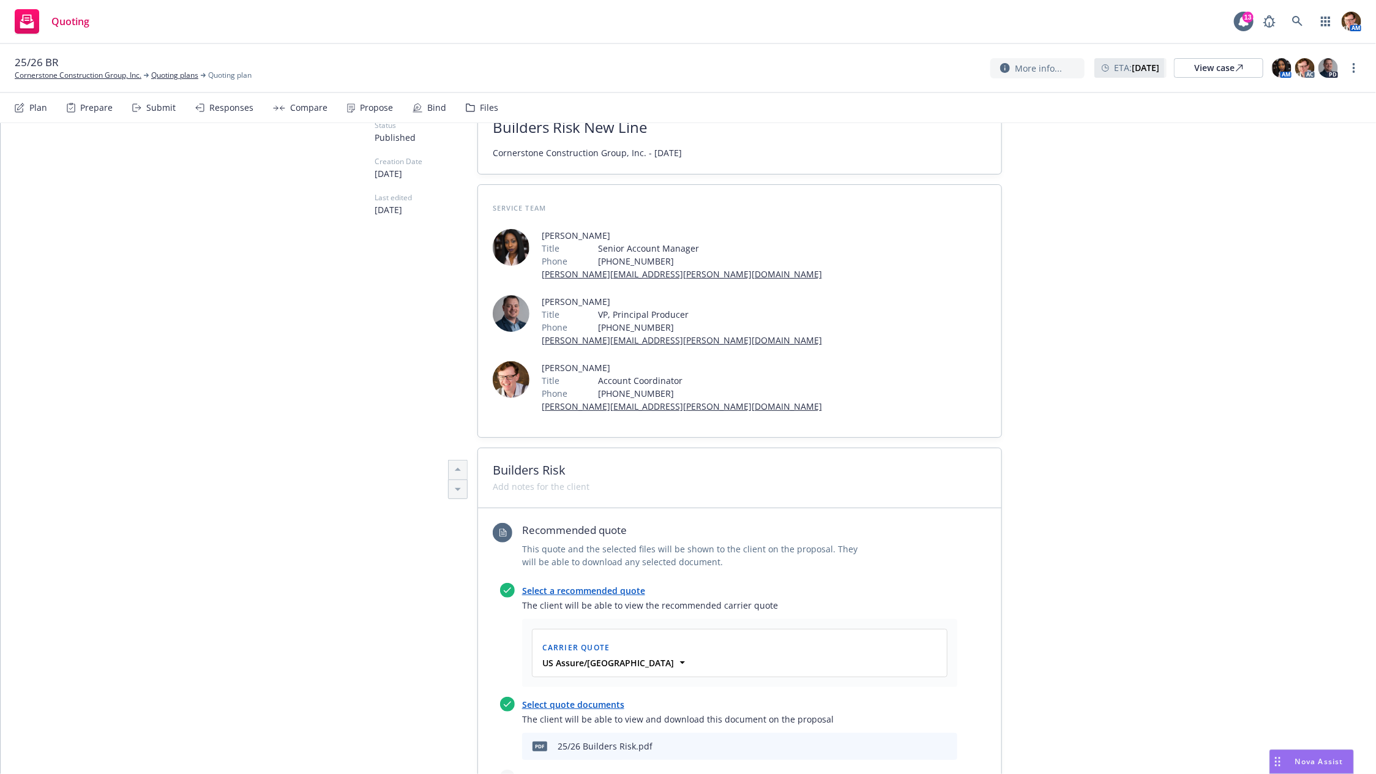
click at [902, 740] on icon "download file" at bounding box center [906, 745] width 10 height 10
click at [901, 740] on icon "download file" at bounding box center [906, 745] width 10 height 10
click at [893, 733] on div "pdf 25/26 Builders Risk.pdf" at bounding box center [739, 746] width 435 height 27
click at [921, 741] on icon "preview file" at bounding box center [926, 745] width 11 height 9
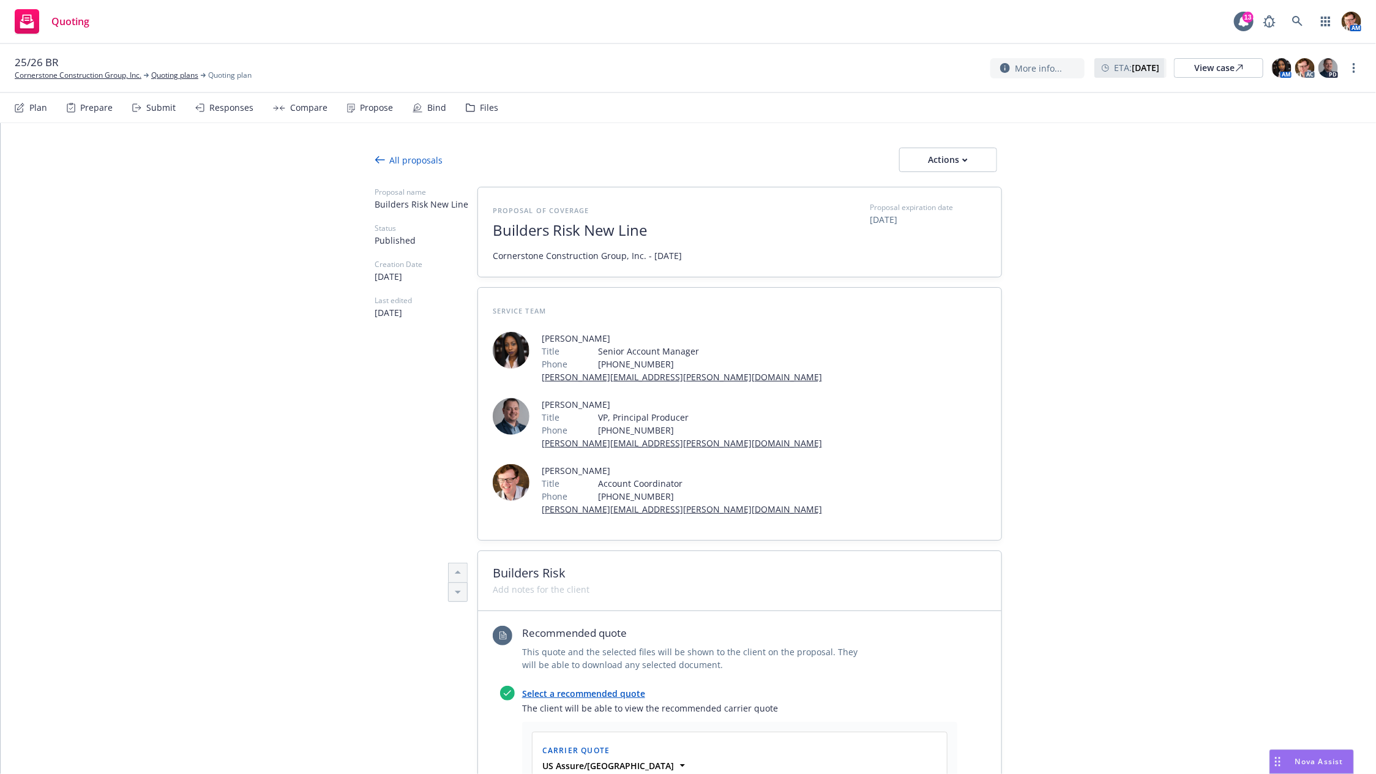
type textarea "x"
click at [378, 110] on div "Propose" at bounding box center [376, 108] width 33 height 10
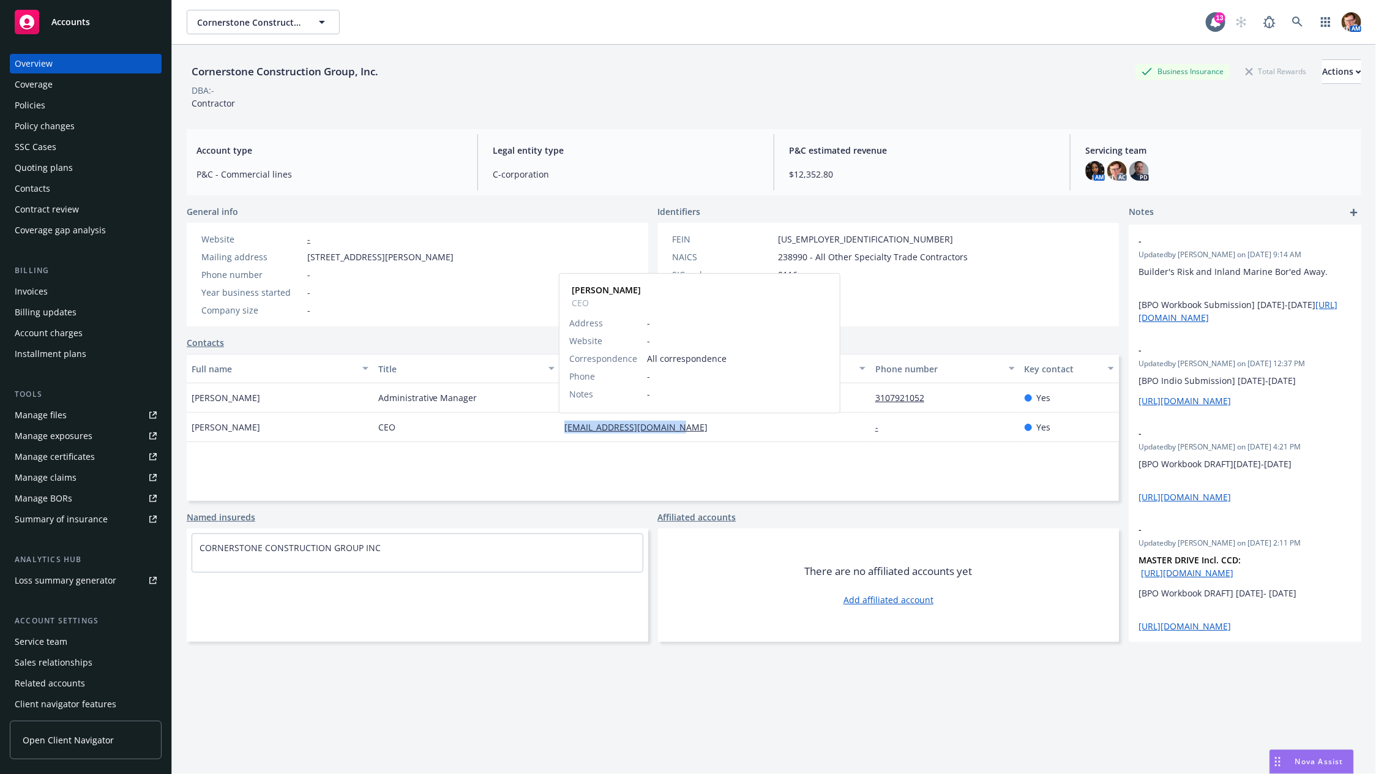
copy link "lindab@cornerstonecg.com"
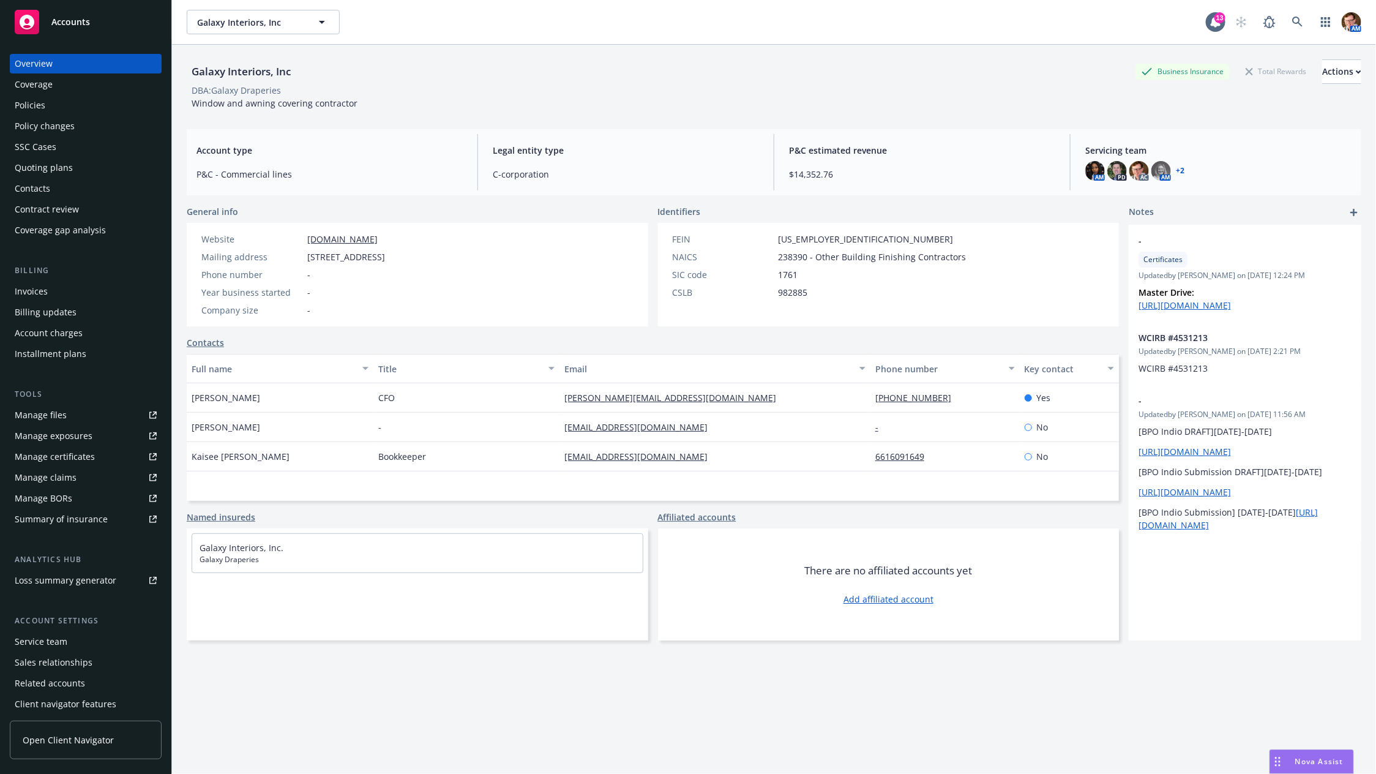
click at [34, 107] on div "Policies" at bounding box center [30, 106] width 31 height 20
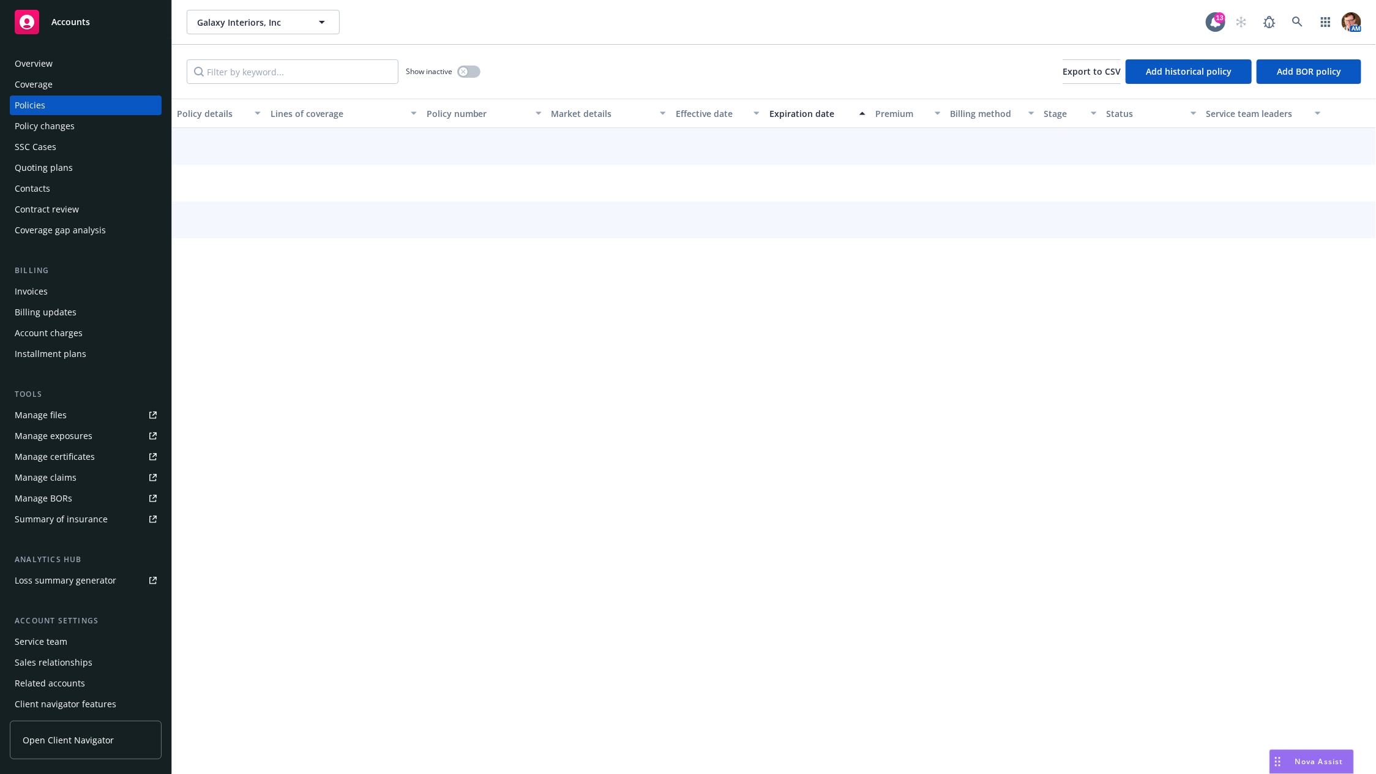
click at [36, 144] on div "SSC Cases" at bounding box center [36, 147] width 42 height 20
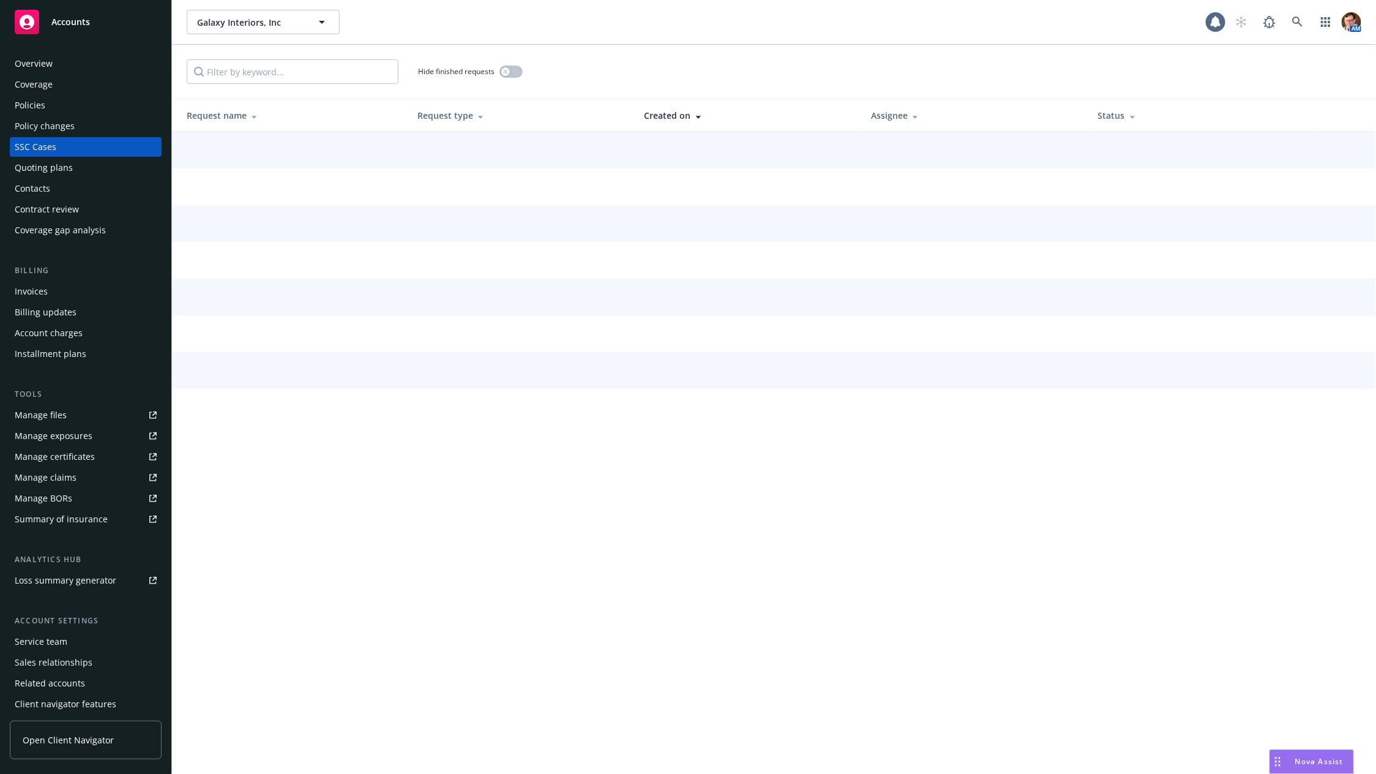
click at [40, 168] on div "Quoting plans" at bounding box center [44, 168] width 58 height 20
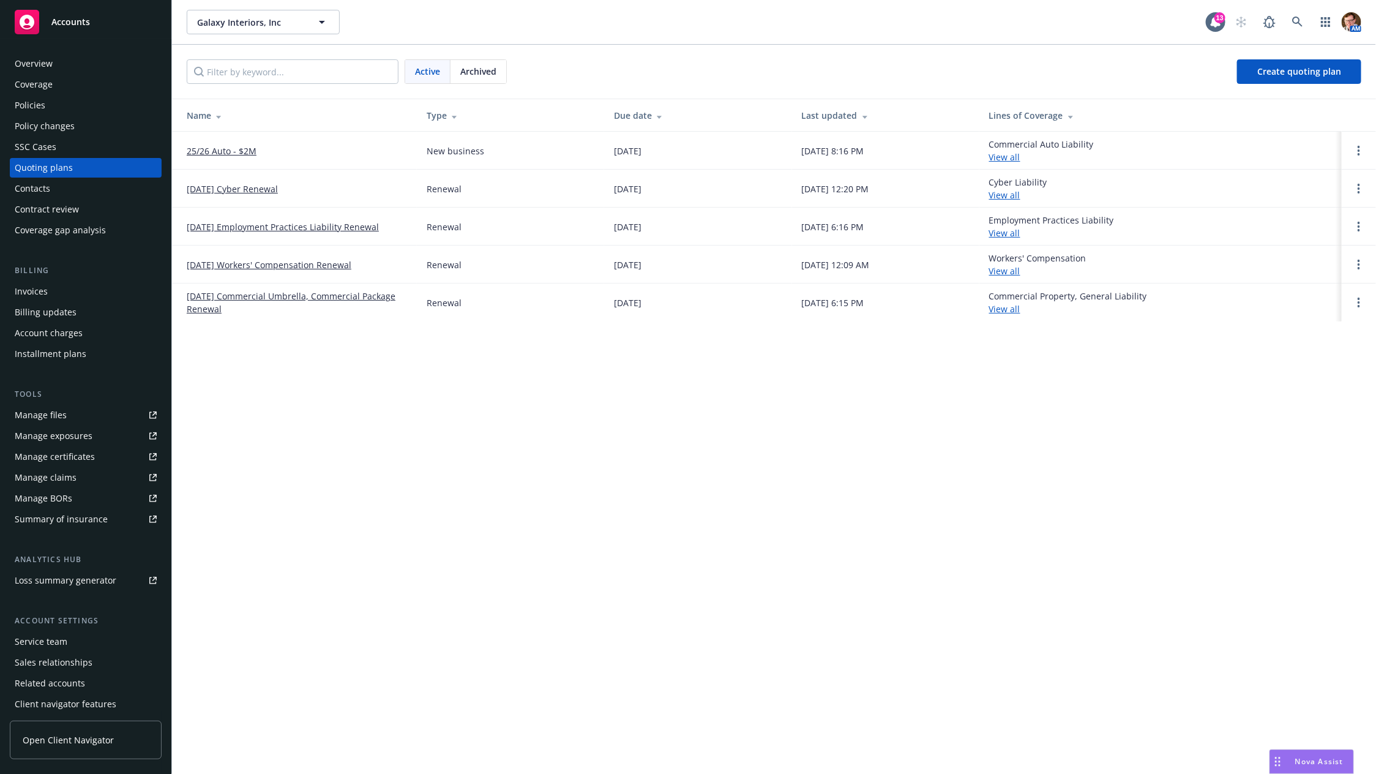
click at [250, 263] on link "09/01/25 Workers' Compensation Renewal" at bounding box center [269, 264] width 165 height 13
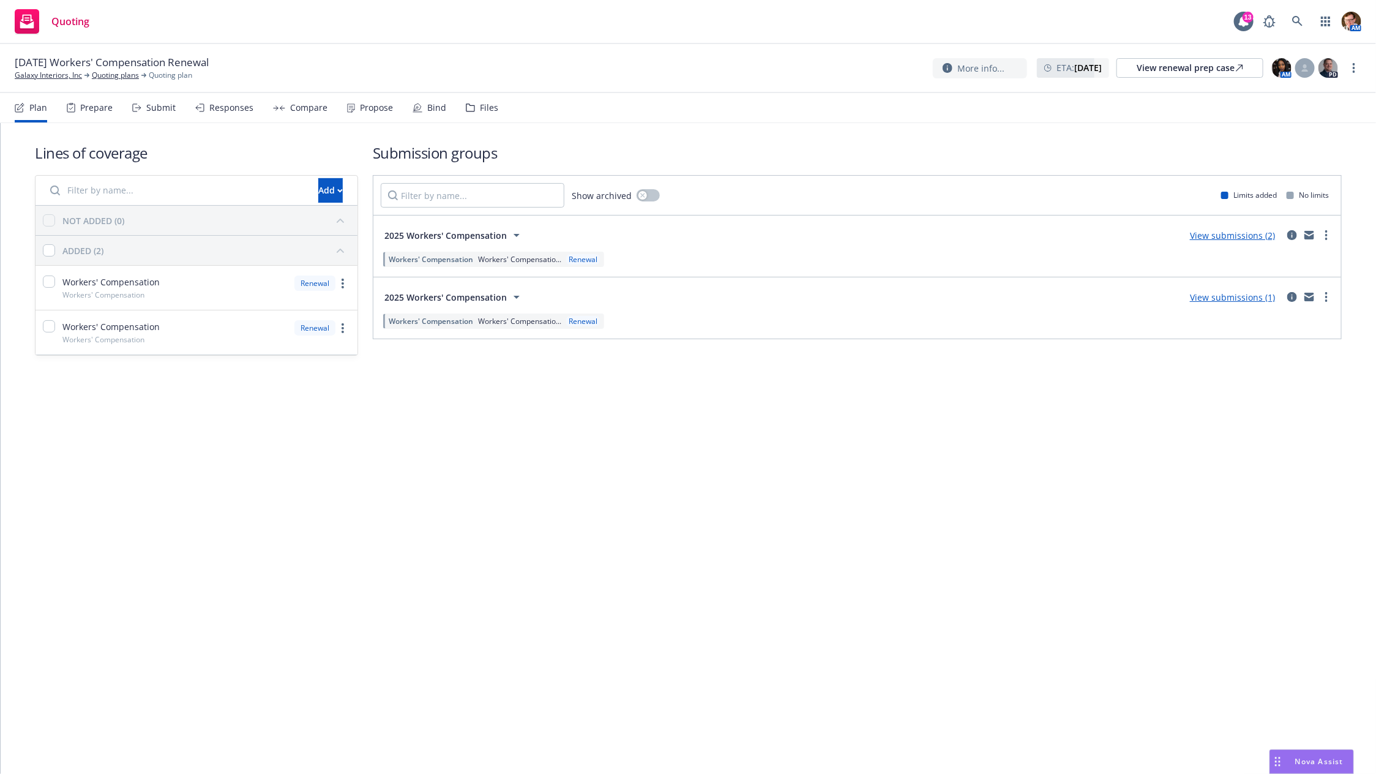
click at [107, 107] on div "Prepare" at bounding box center [96, 108] width 32 height 10
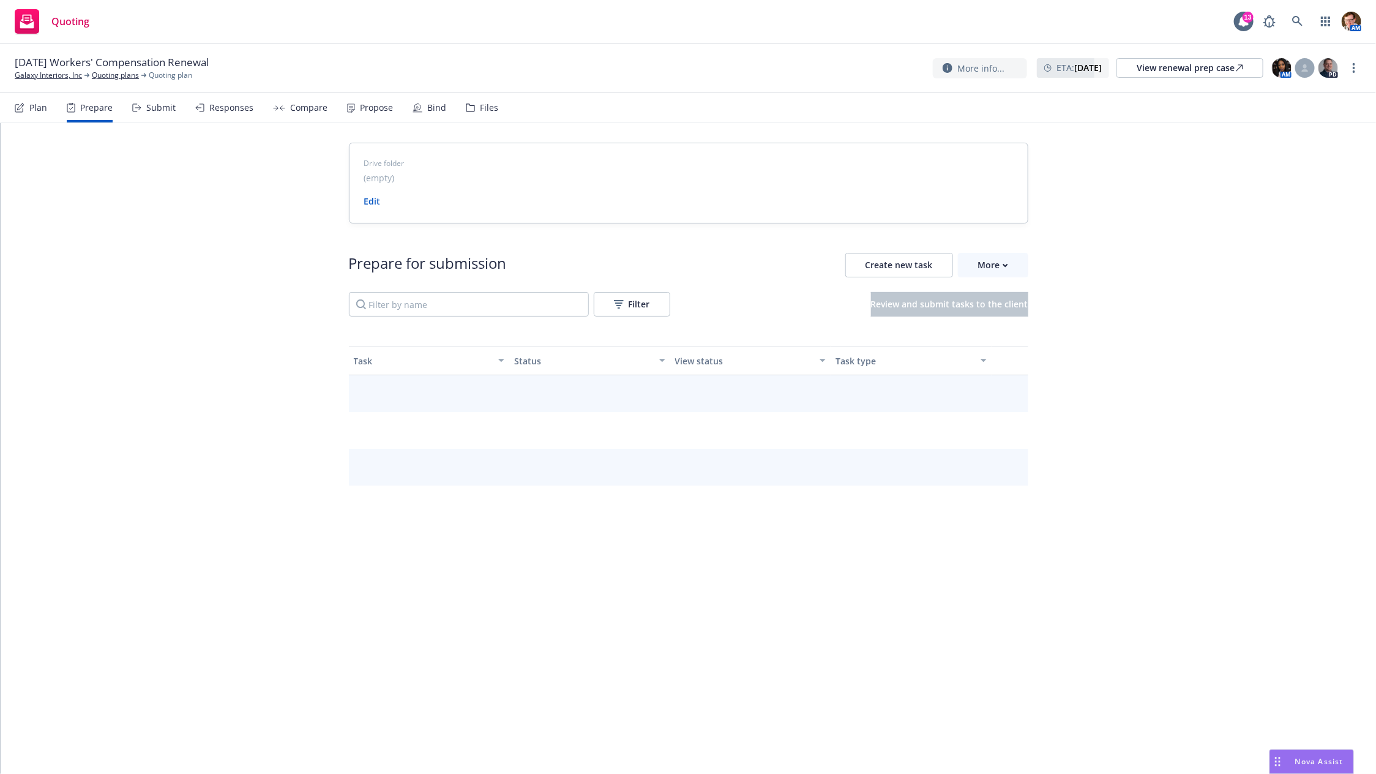
drag, startPoint x: 123, startPoint y: 108, endPoint x: 156, endPoint y: 104, distance: 32.7
click at [156, 104] on div "Submit" at bounding box center [160, 108] width 29 height 10
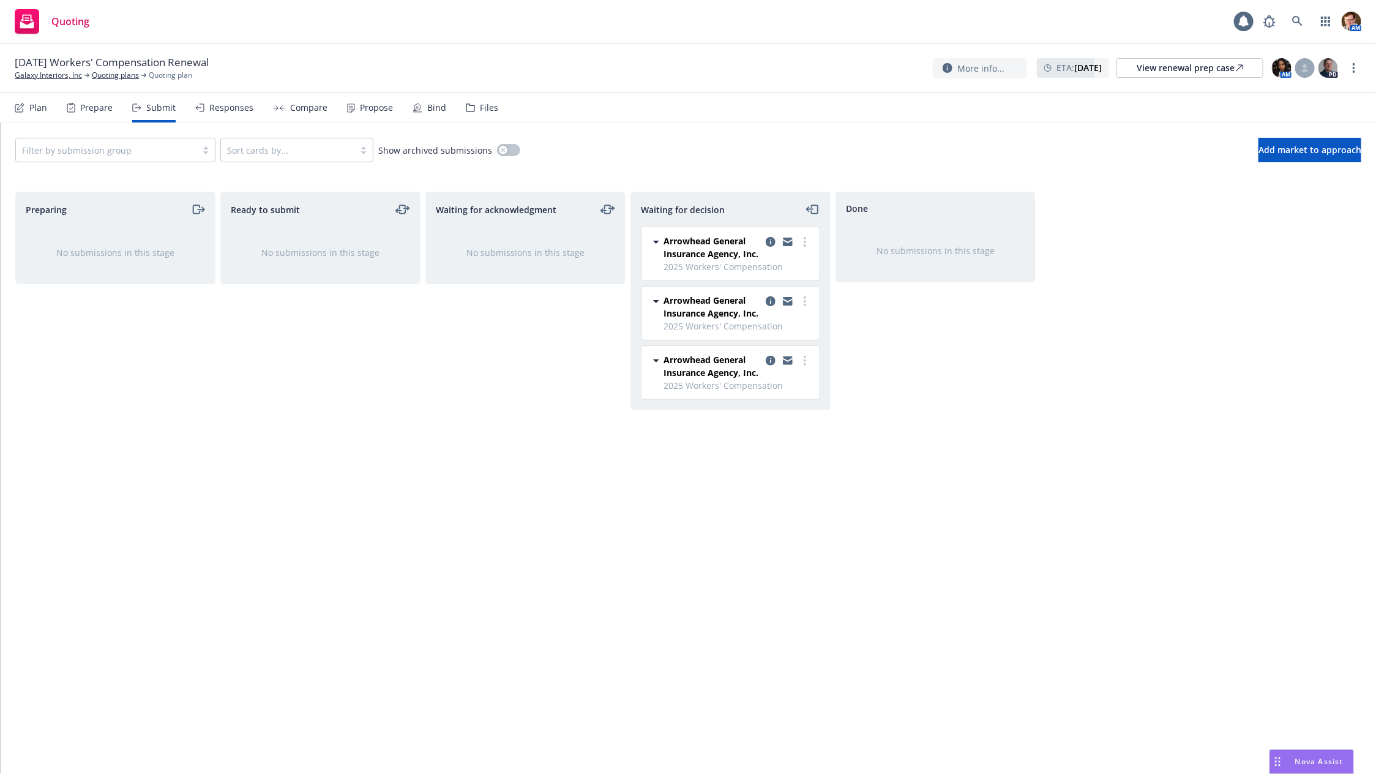
click at [209, 108] on div "Responses" at bounding box center [231, 108] width 44 height 10
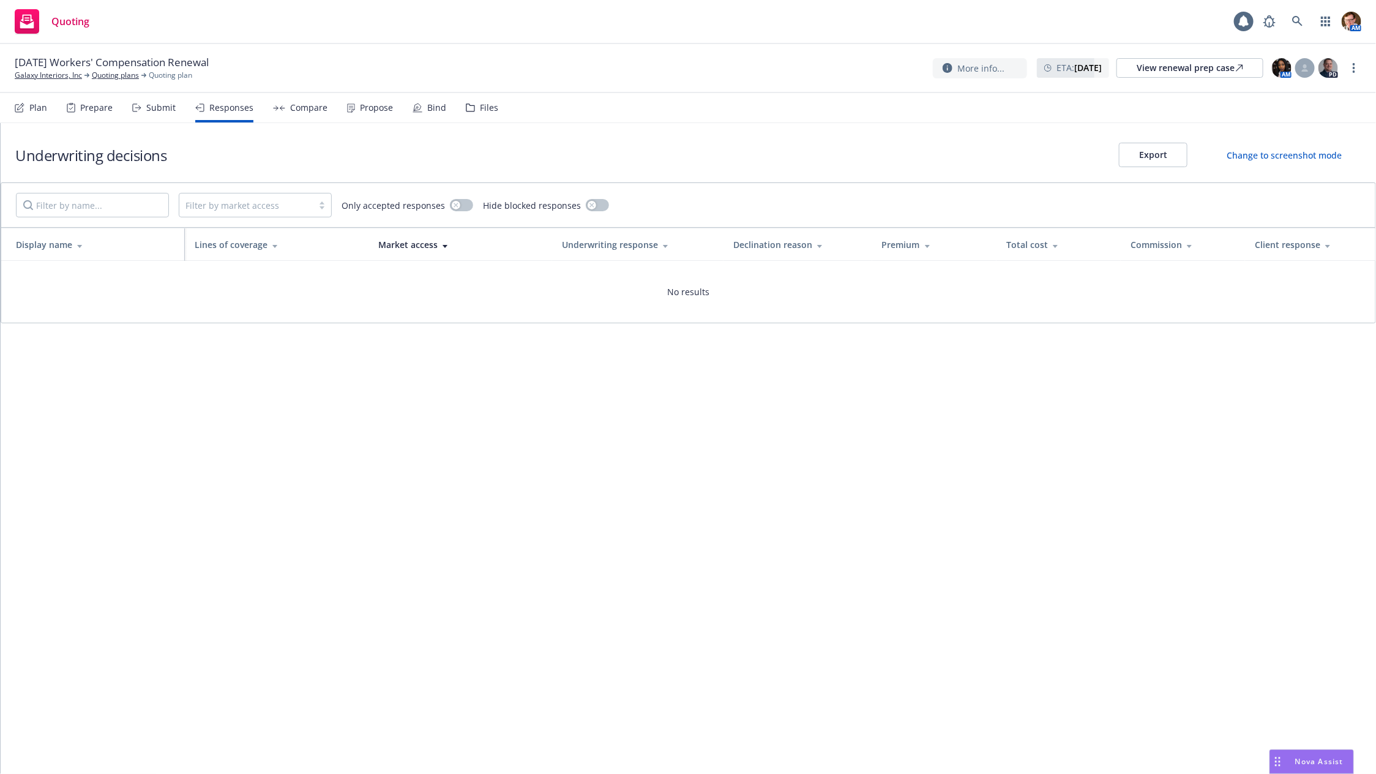
click at [155, 107] on div "Submit" at bounding box center [160, 108] width 29 height 10
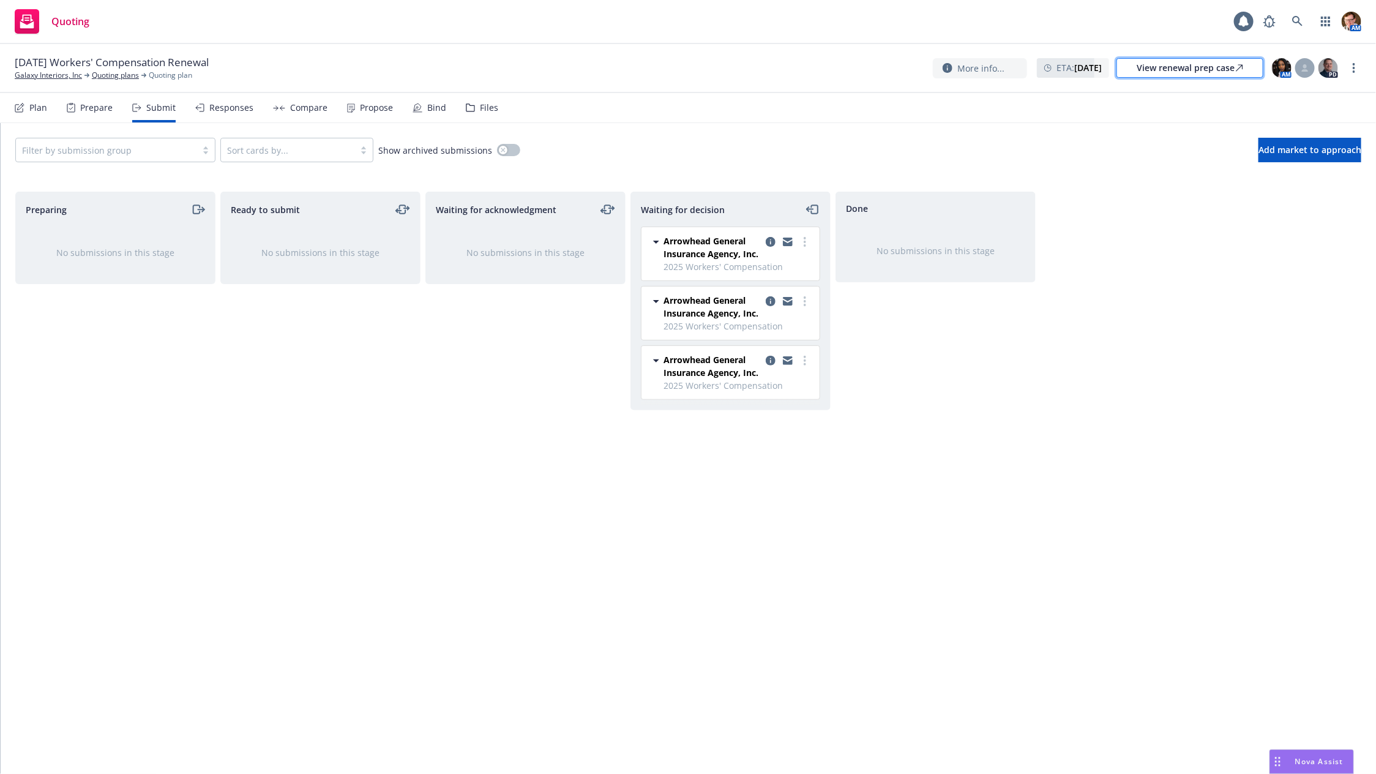
click at [1190, 62] on div "View renewal prep case" at bounding box center [1190, 68] width 107 height 18
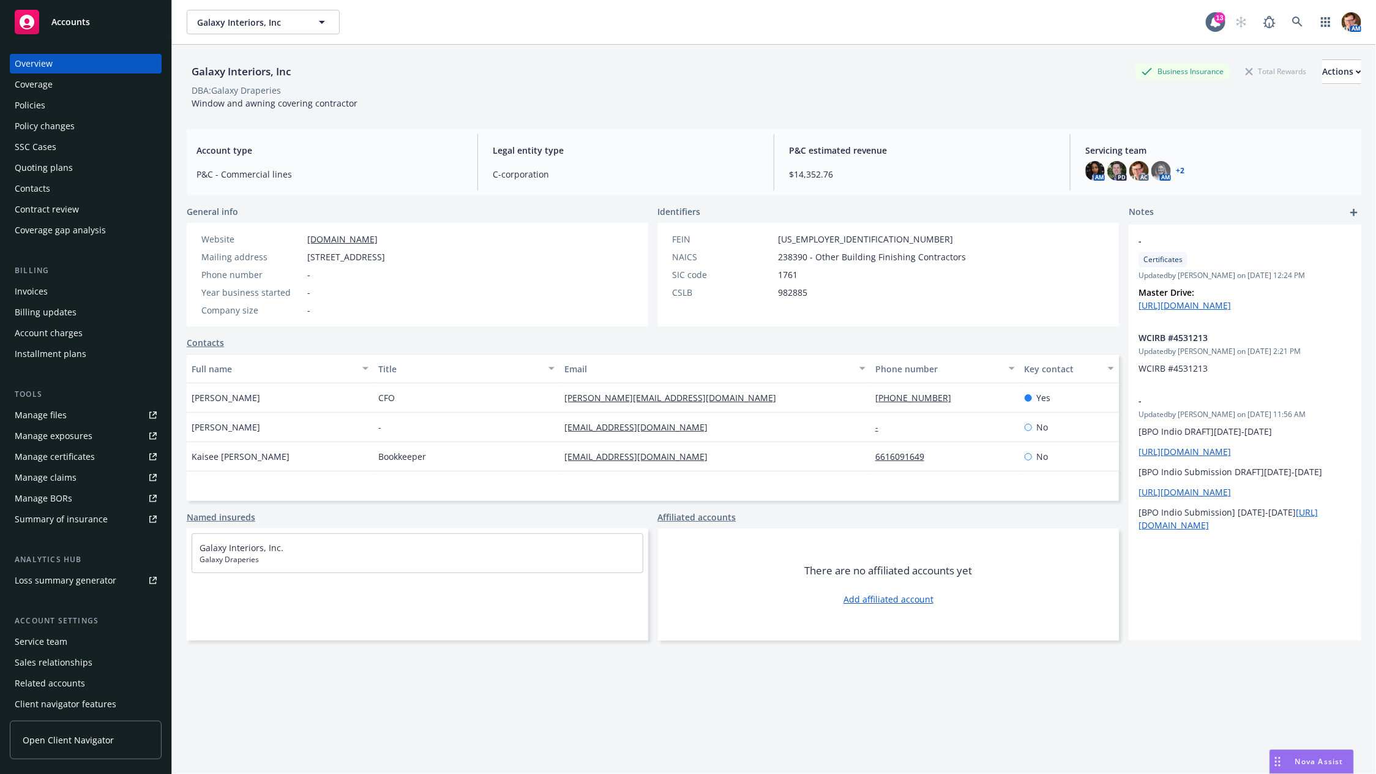
scroll to position [11, 0]
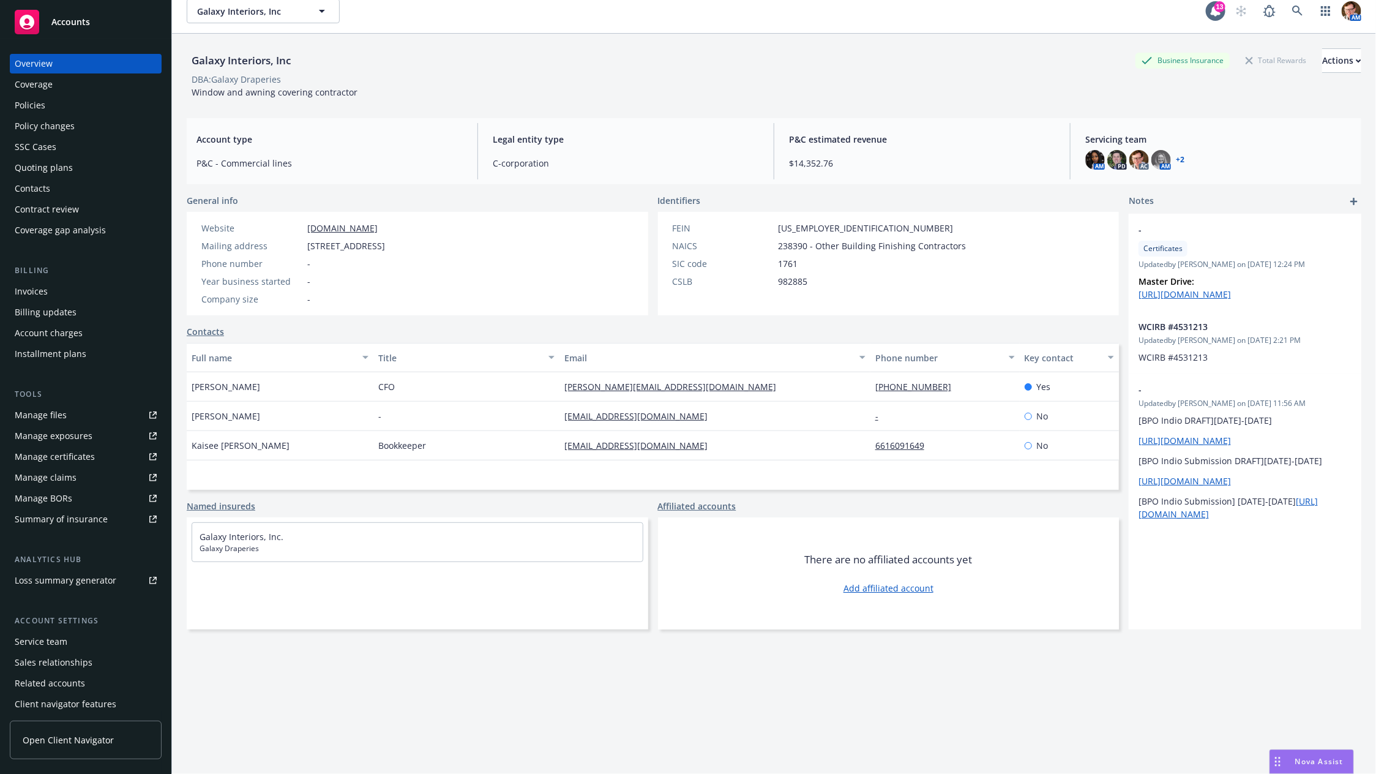
click at [75, 149] on div "SSC Cases" at bounding box center [86, 147] width 142 height 20
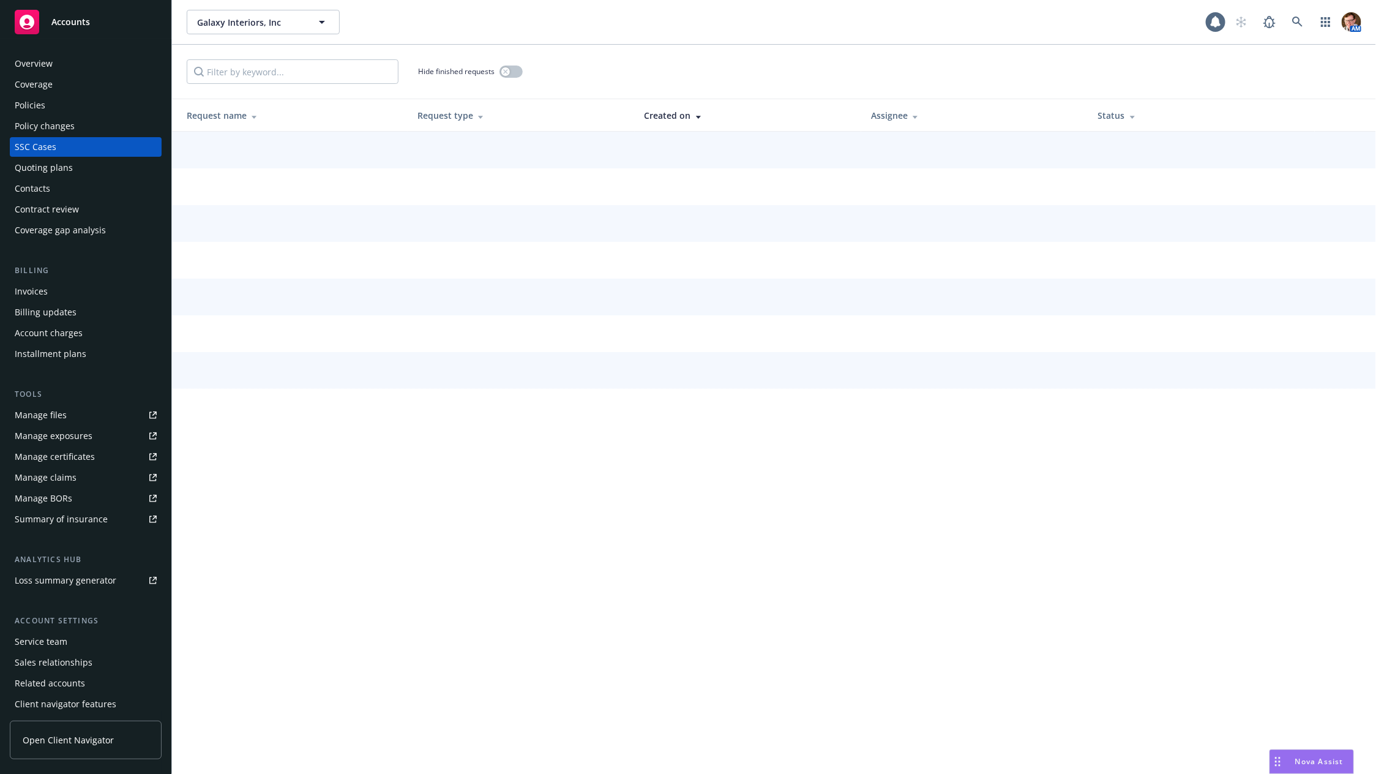
click at [54, 165] on div "Quoting plans" at bounding box center [44, 168] width 58 height 20
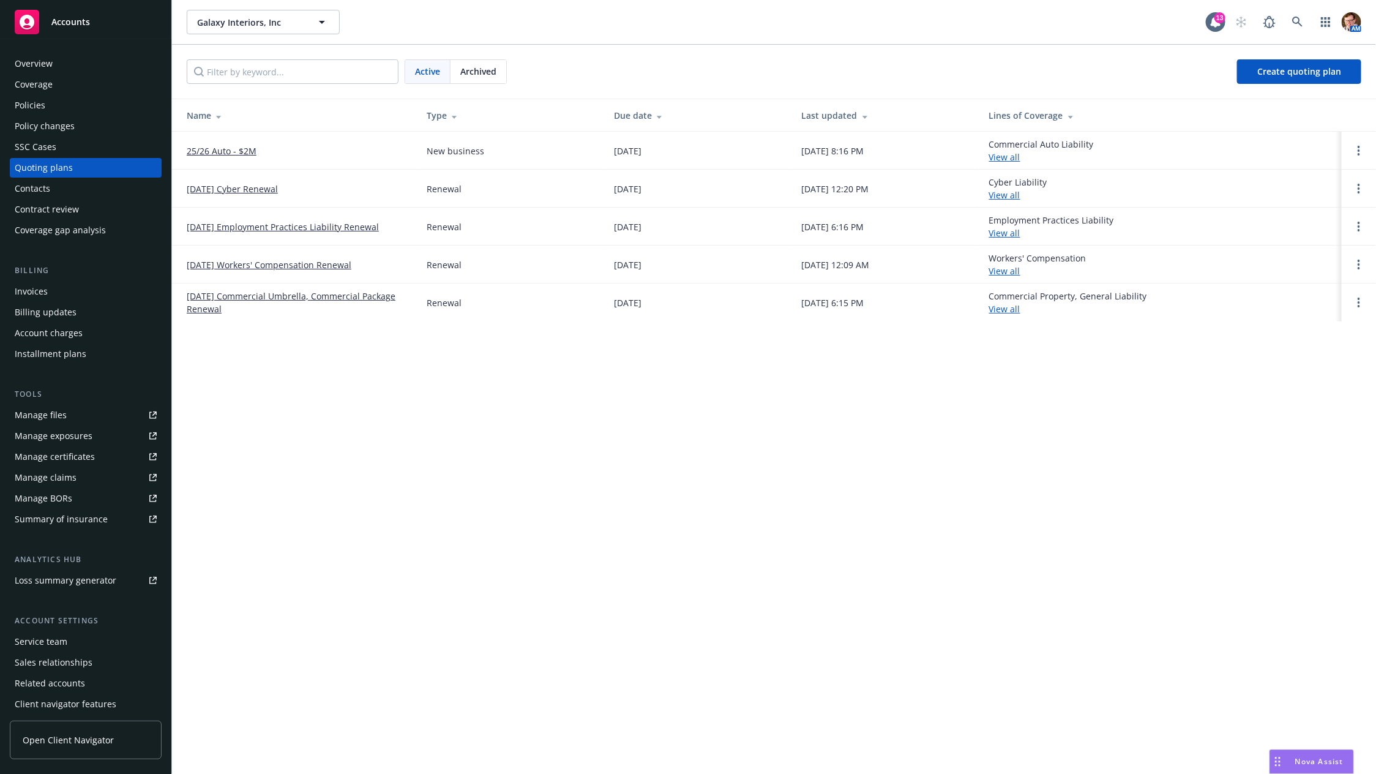
click at [91, 105] on div "Policies" at bounding box center [86, 106] width 142 height 20
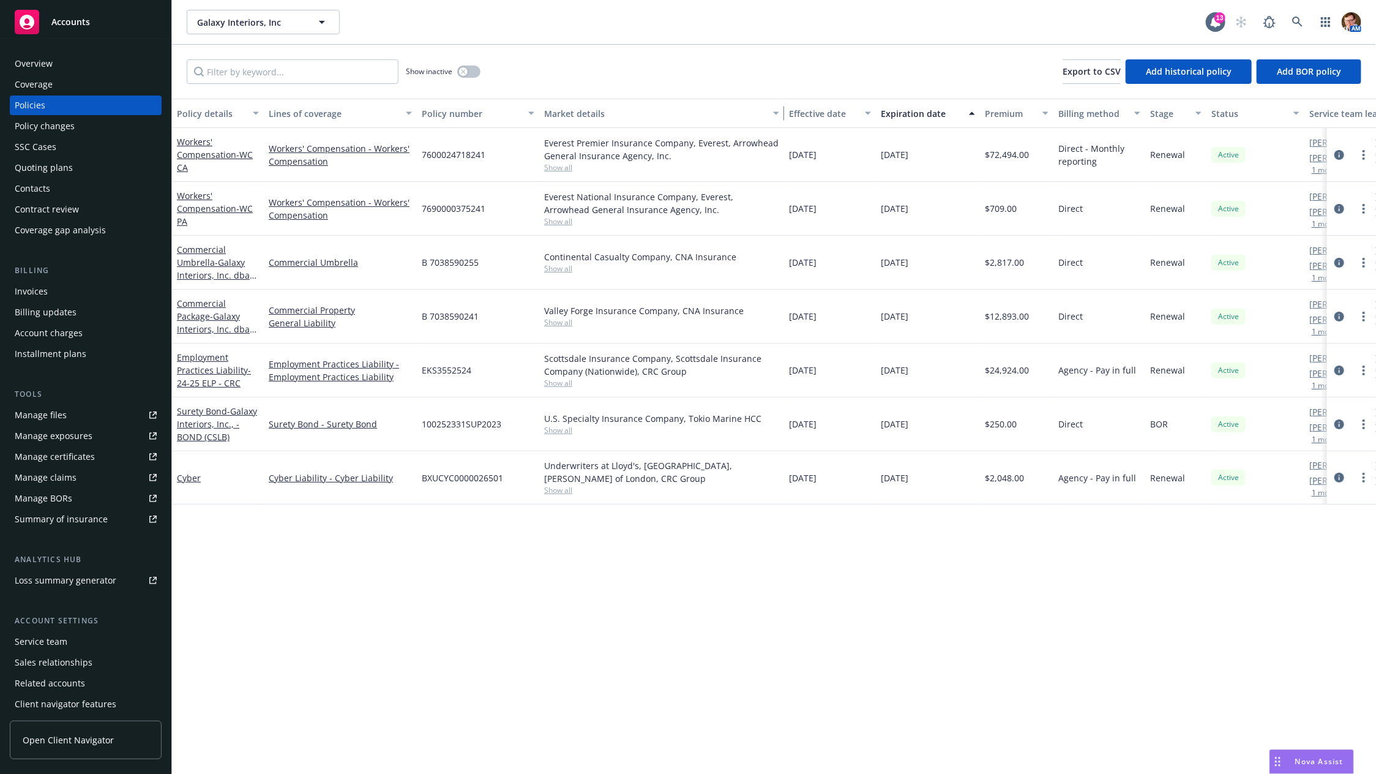
drag, startPoint x: 664, startPoint y: 119, endPoint x: 787, endPoint y: 104, distance: 123.4
click at [787, 104] on div "Policy details Lines of coverage Policy number Market details Effective date Ex…" at bounding box center [824, 113] width 1304 height 29
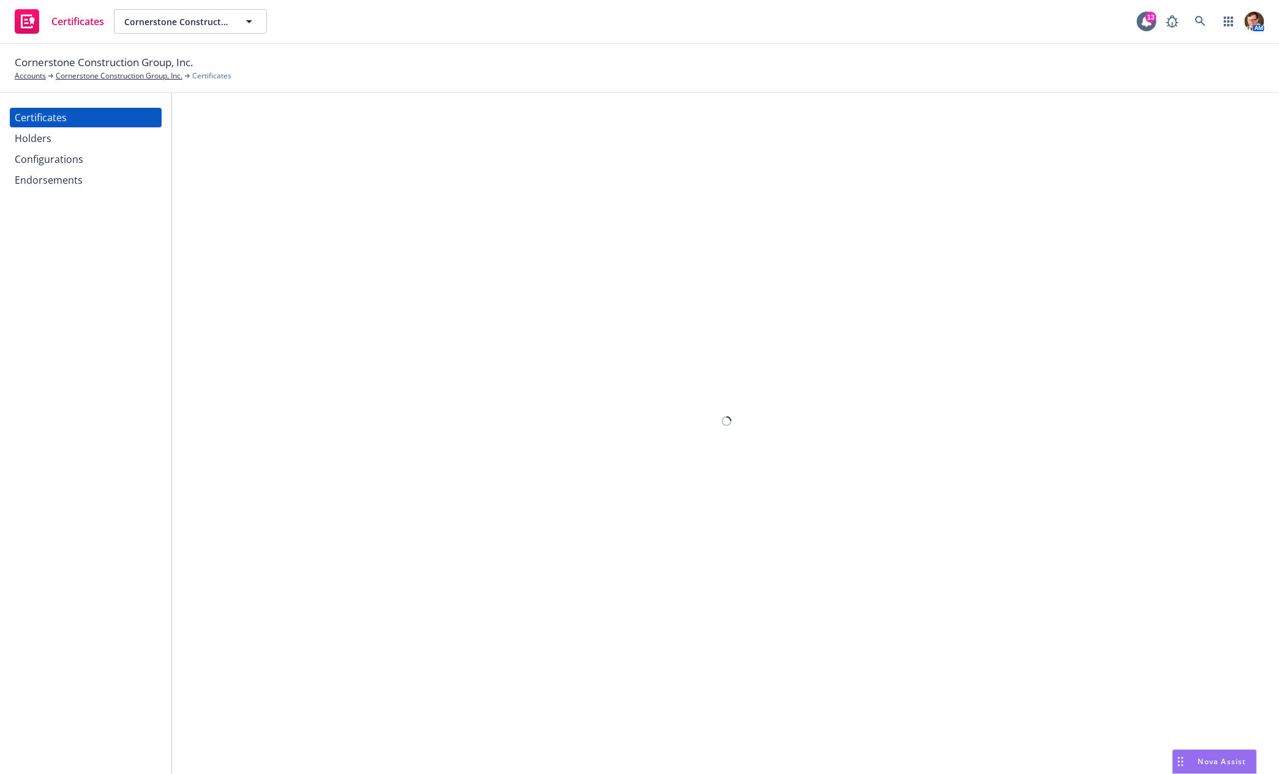
click at [84, 117] on div "Certificates" at bounding box center [86, 118] width 142 height 20
click at [54, 135] on div "Holders" at bounding box center [86, 139] width 142 height 20
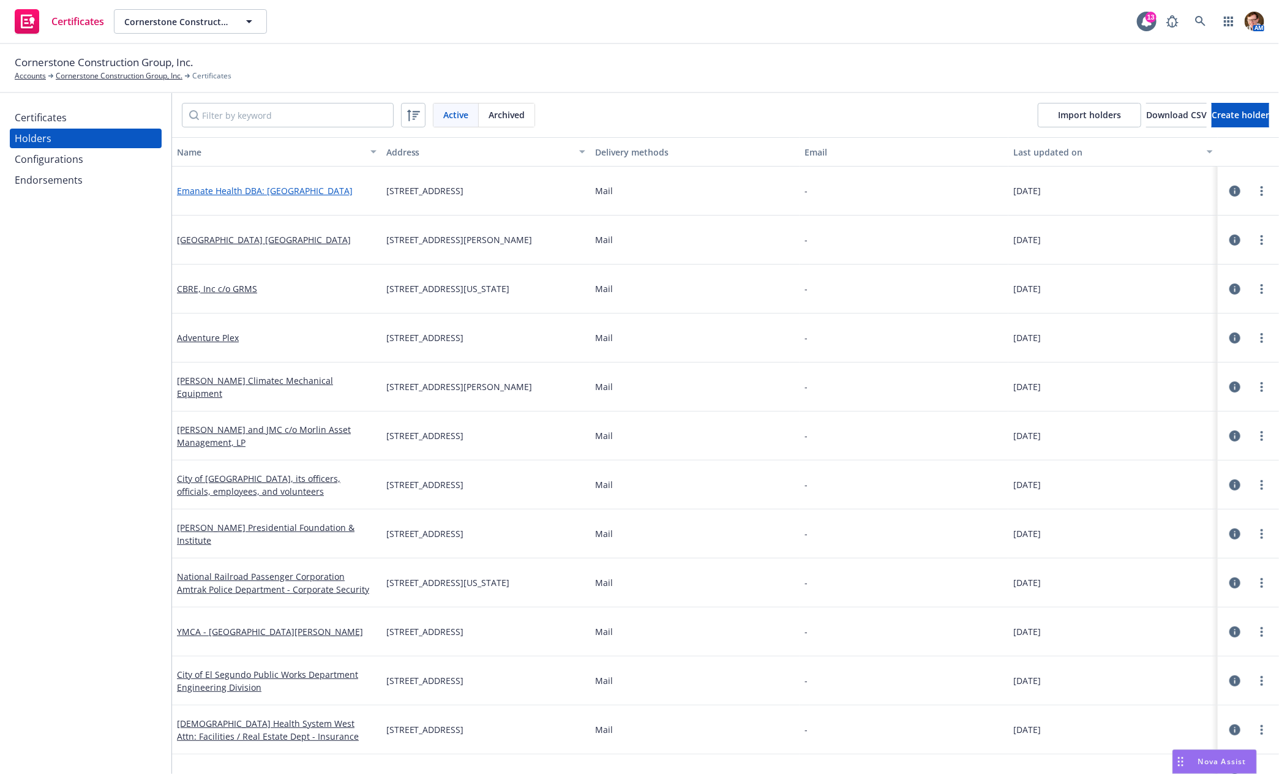
click at [238, 187] on link "Emanate Health DBA: Foothill Presbyterian Hospital" at bounding box center [265, 191] width 176 height 12
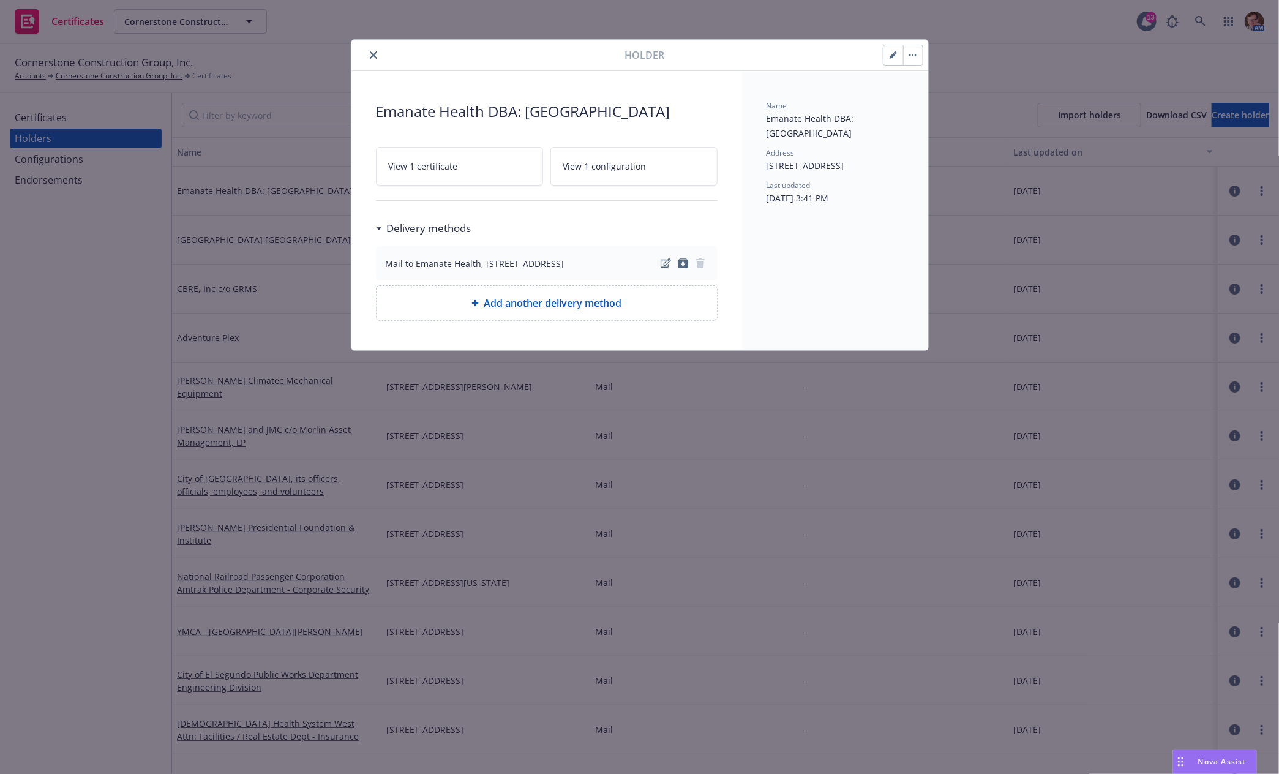
click at [370, 48] on button "close" at bounding box center [373, 55] width 15 height 15
